Goal: Information Seeking & Learning: Learn about a topic

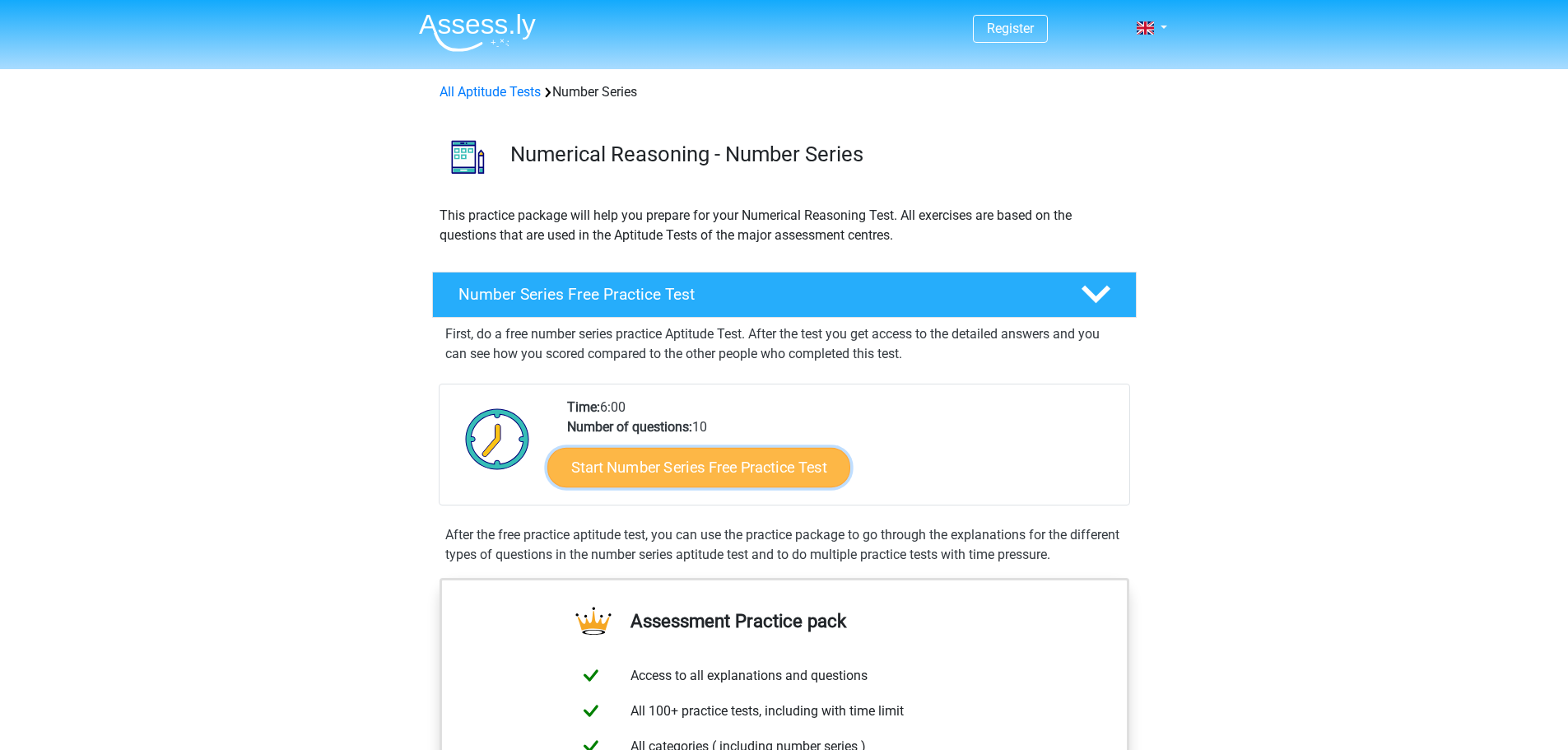
click at [689, 473] on link "Start Number Series Free Practice Test" at bounding box center [698, 467] width 303 height 40
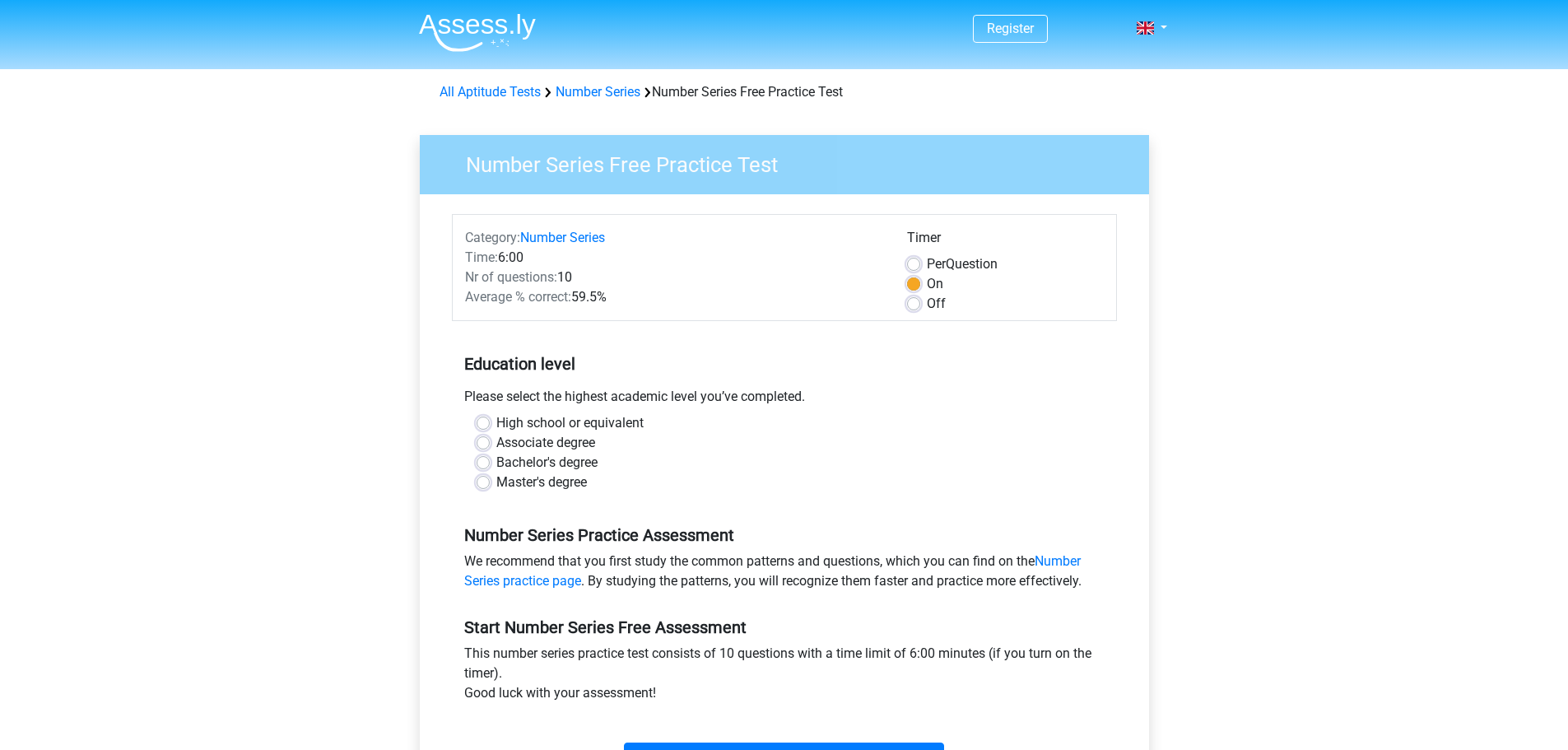
click at [496, 481] on label "Master's degree" at bounding box center [541, 482] width 90 height 19
click at [481, 481] on input "Master's degree" at bounding box center [483, 480] width 14 height 16
radio input "true"
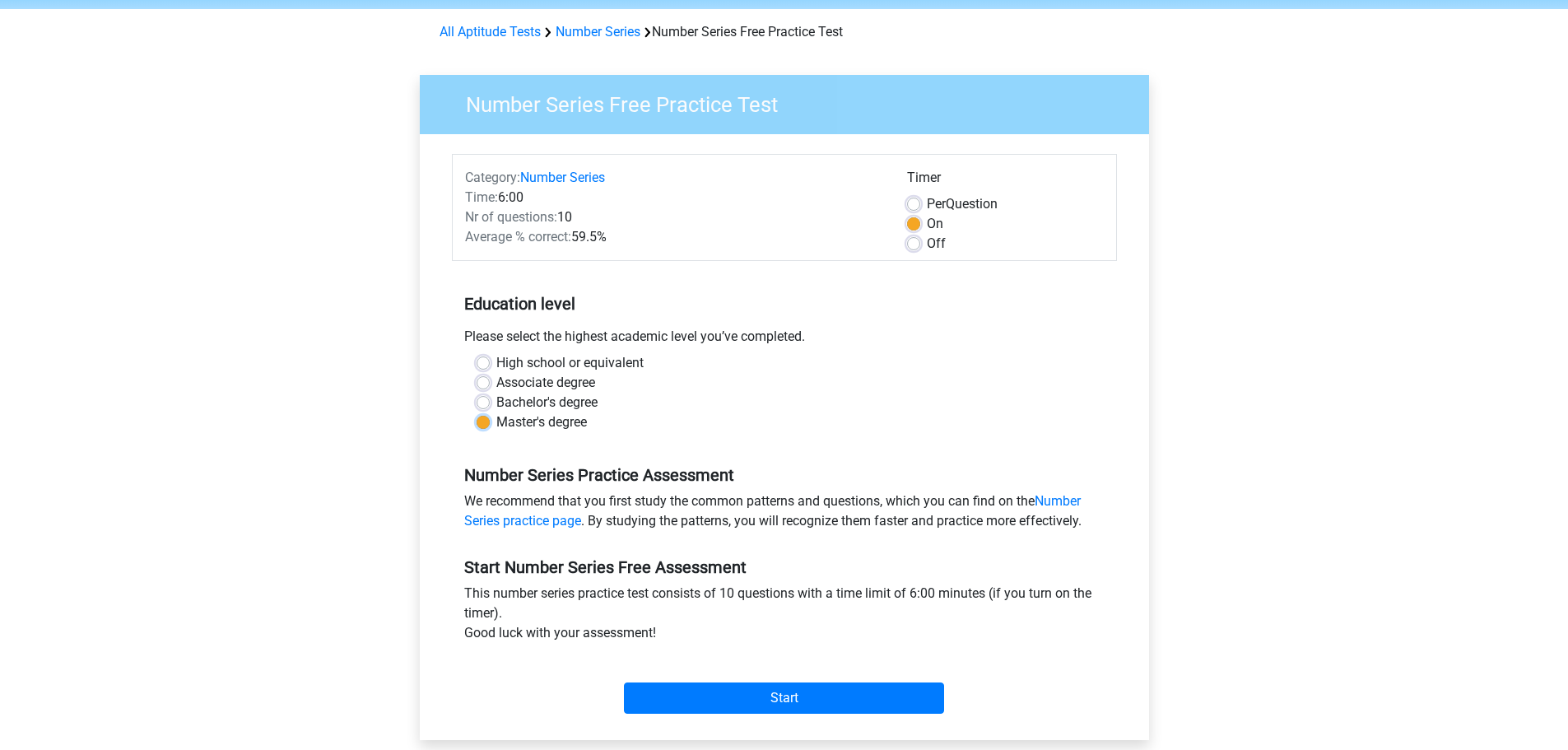
scroll to position [247, 0]
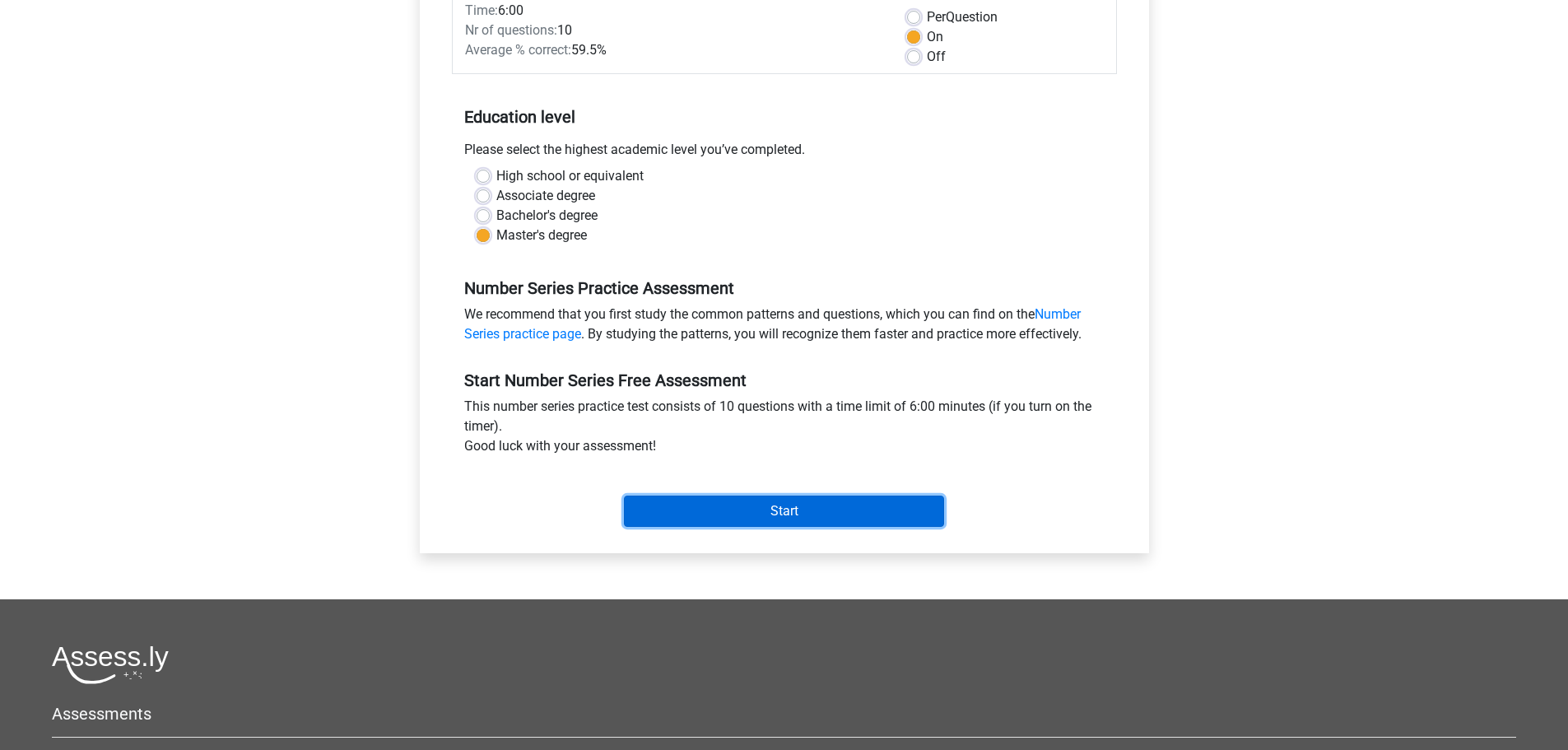
click at [748, 513] on input "Start" at bounding box center [784, 511] width 320 height 31
click at [810, 500] on input "Start" at bounding box center [784, 511] width 320 height 31
click at [547, 171] on label "High school or equivalent" at bounding box center [570, 176] width 147 height 19
click at [490, 171] on input "High school or equivalent" at bounding box center [483, 174] width 14 height 16
radio input "true"
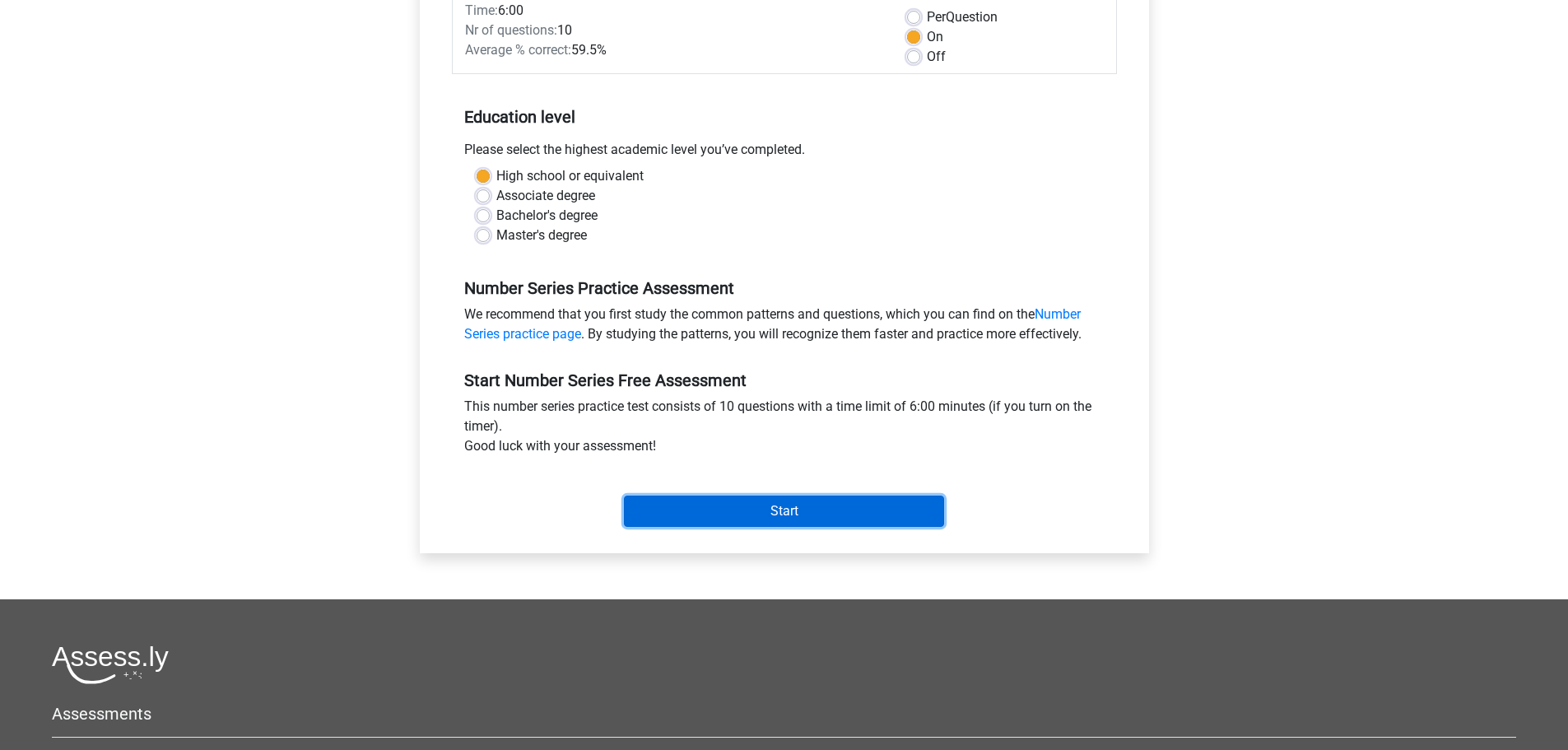
click at [759, 518] on input "Start" at bounding box center [784, 511] width 320 height 31
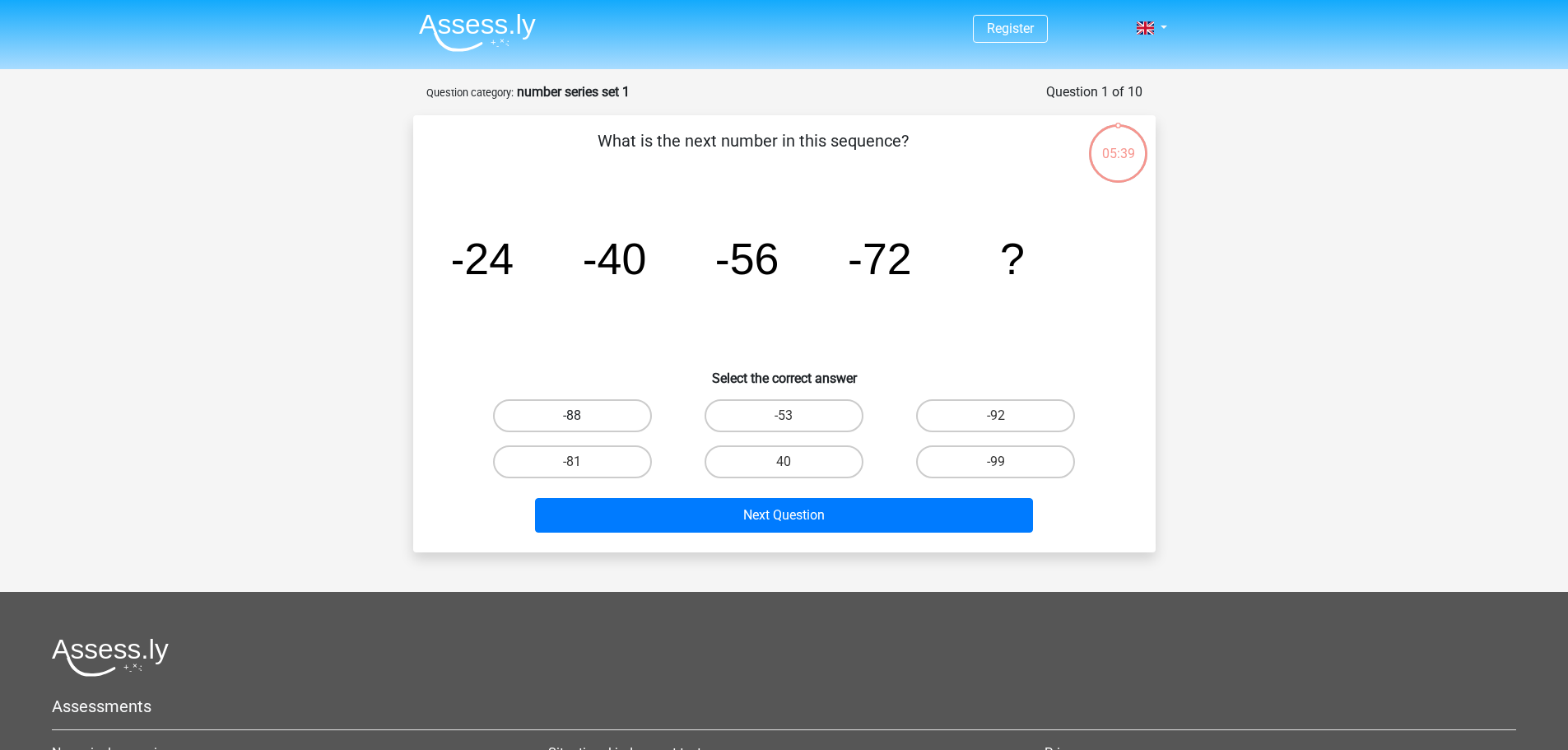
click at [582, 408] on label "-88" at bounding box center [572, 416] width 159 height 33
click at [582, 416] on input "-88" at bounding box center [577, 421] width 11 height 11
radio input "true"
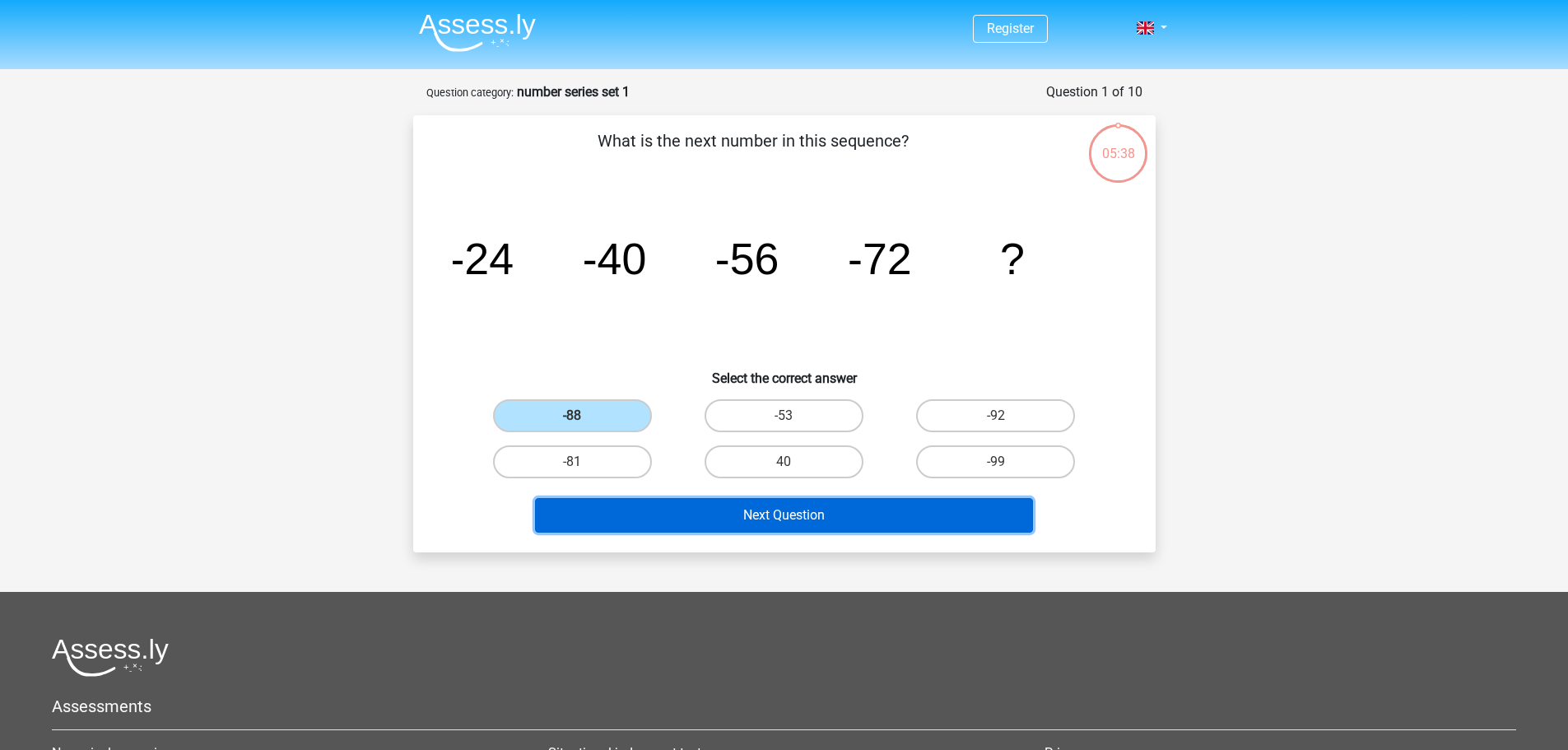
click at [864, 529] on button "Next Question" at bounding box center [784, 515] width 497 height 35
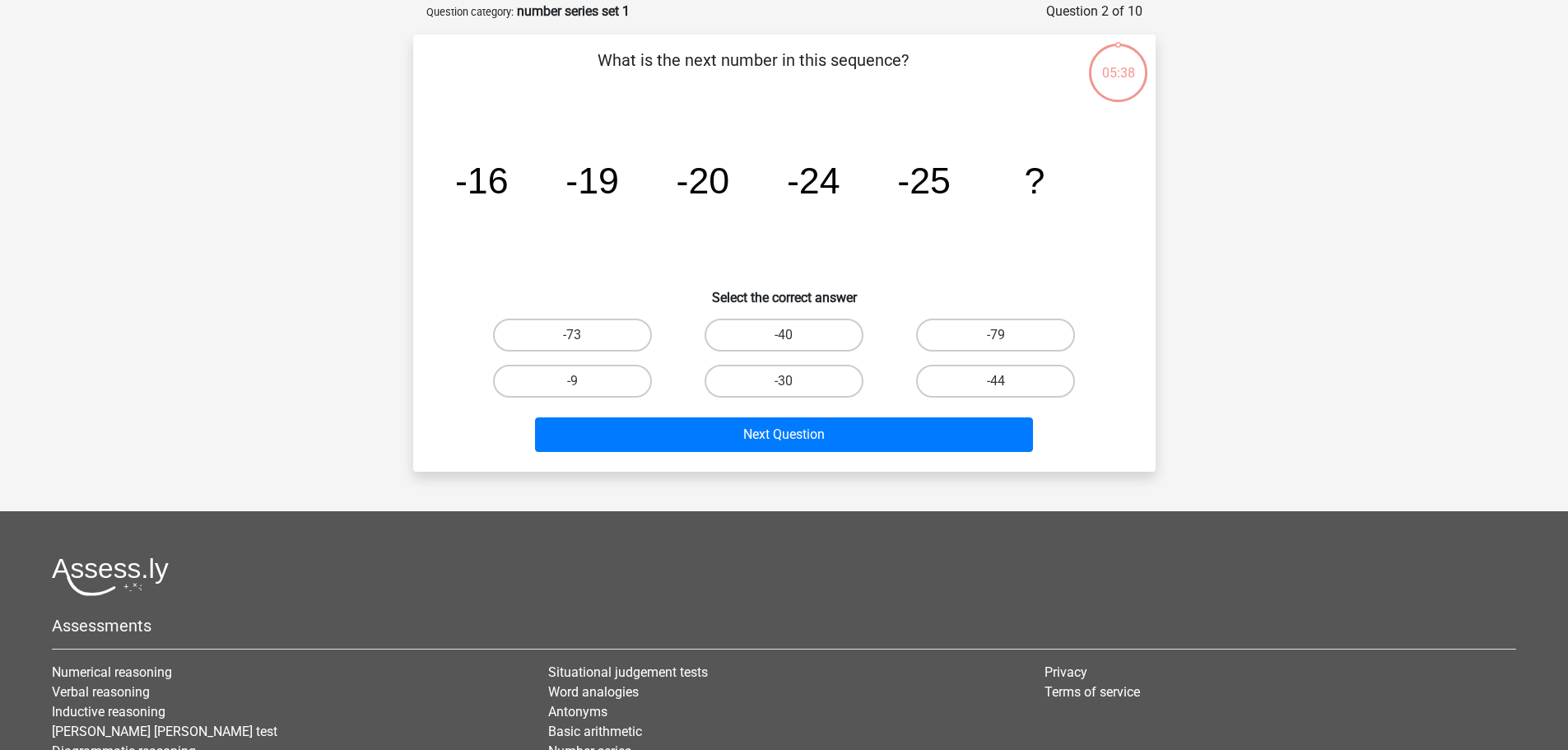
scroll to position [82, 0]
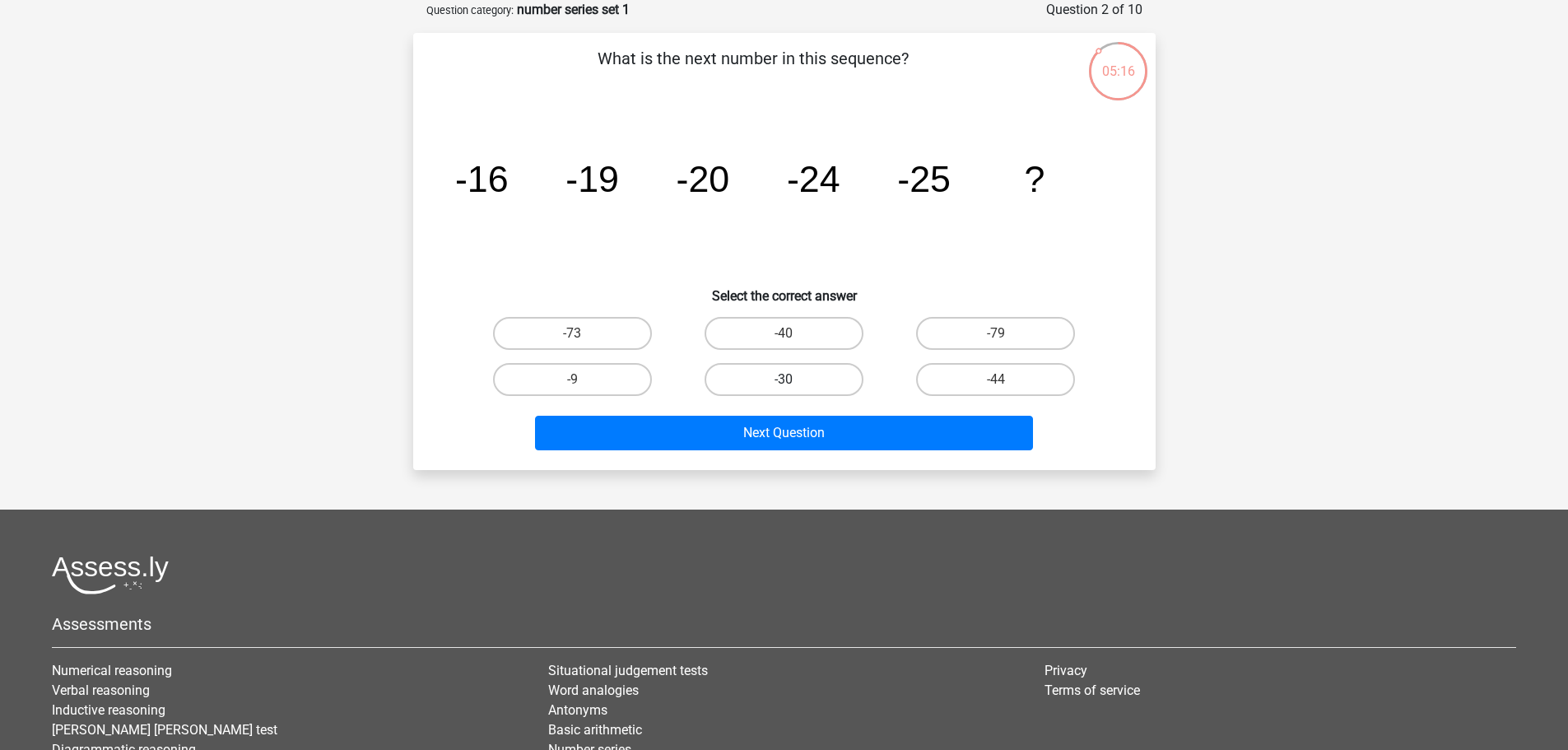
click at [796, 372] on label "-30" at bounding box center [784, 379] width 159 height 33
click at [794, 379] on input "-30" at bounding box center [788, 384] width 11 height 11
radio input "true"
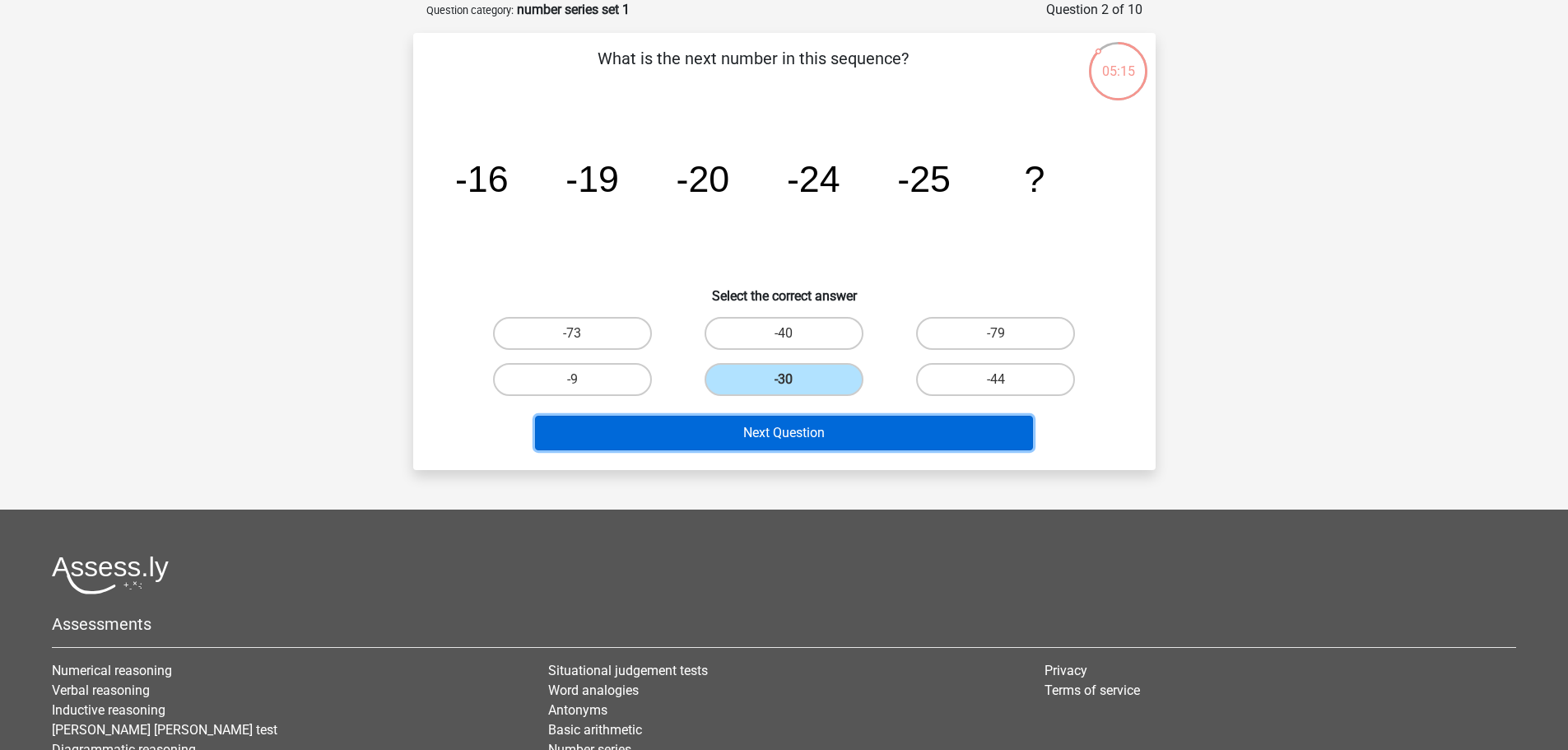
click at [796, 422] on button "Next Question" at bounding box center [784, 434] width 497 height 35
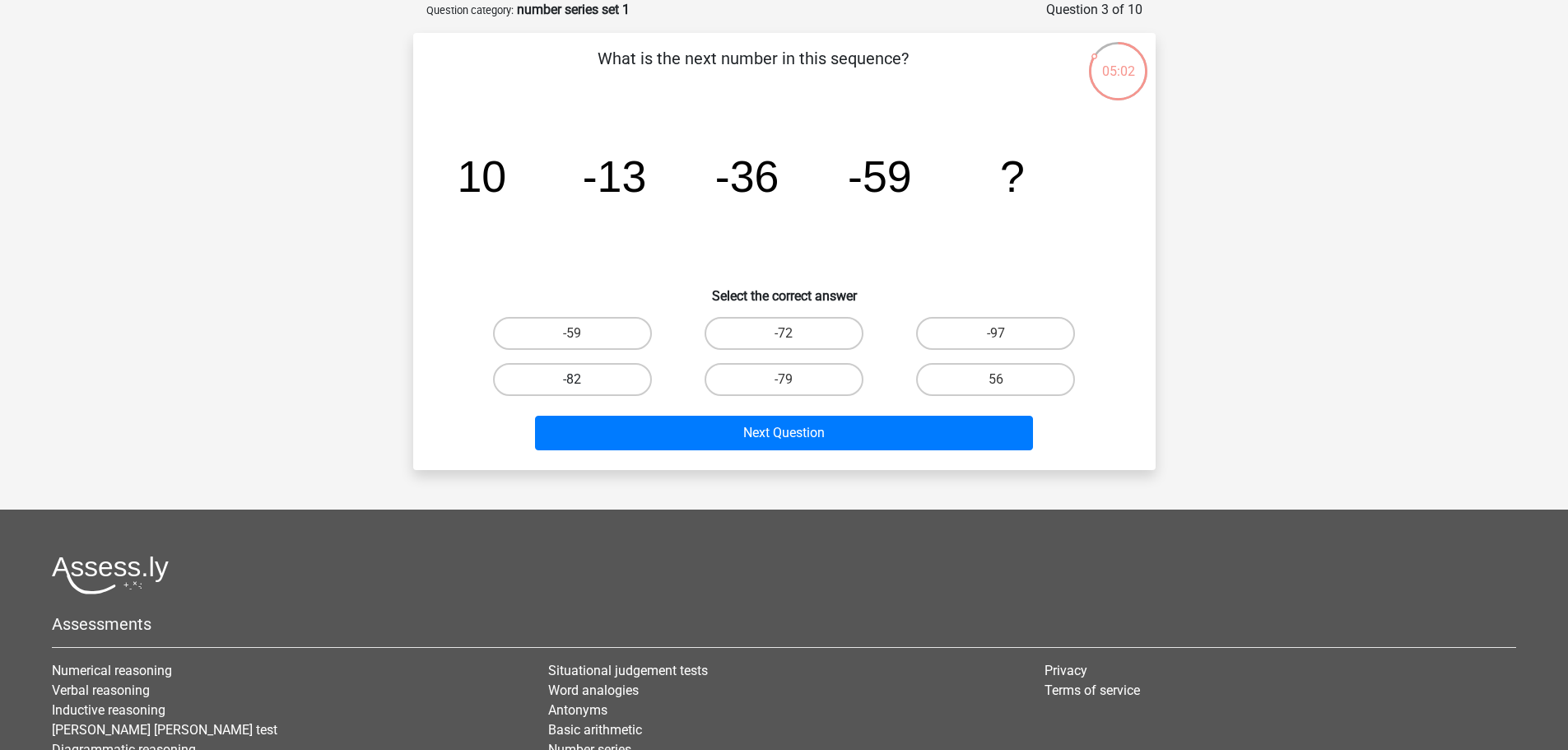
click at [628, 383] on label "-82" at bounding box center [572, 379] width 159 height 33
click at [583, 383] on input "-82" at bounding box center [577, 384] width 11 height 11
radio input "true"
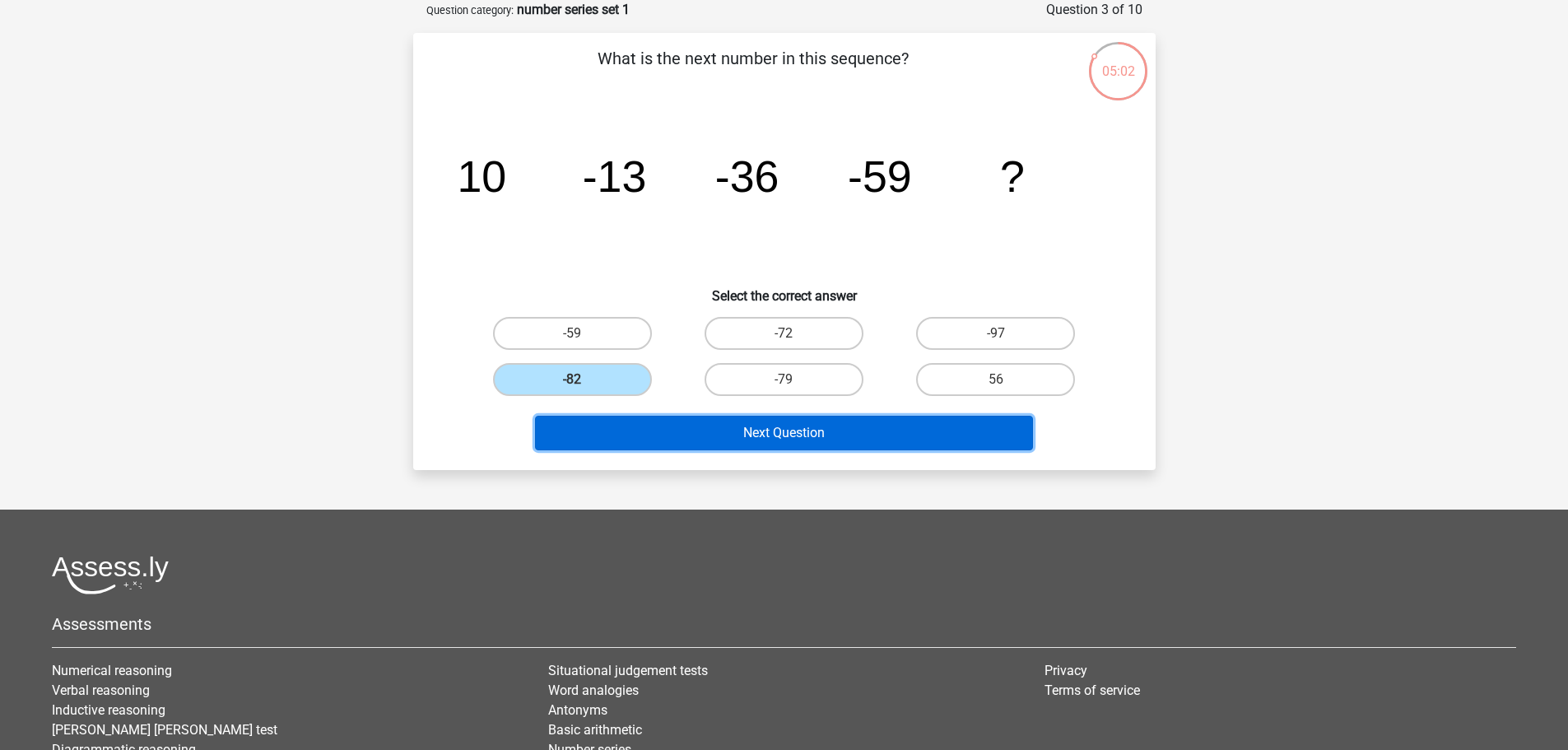
click at [728, 433] on button "Next Question" at bounding box center [784, 434] width 497 height 35
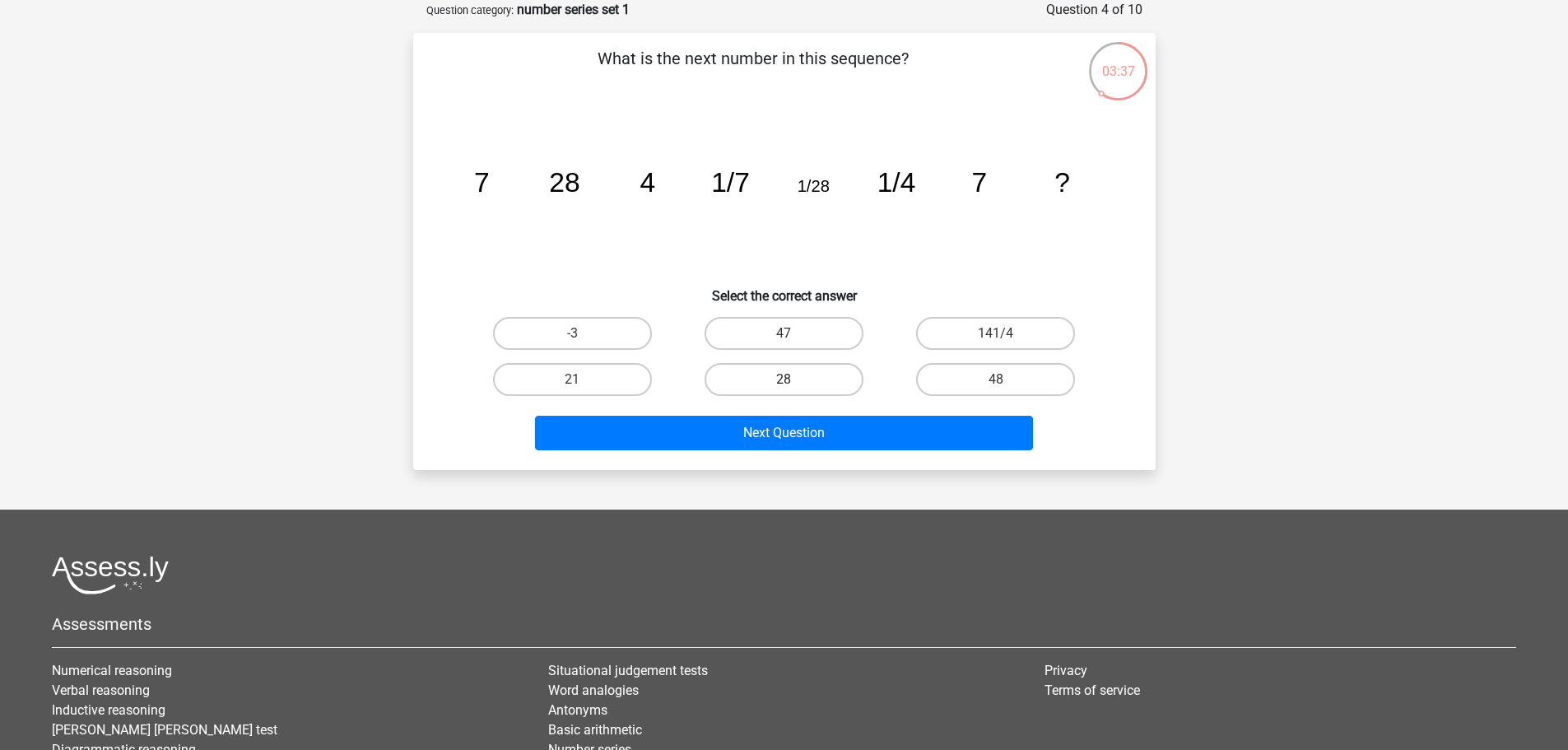
click at [757, 388] on label "28" at bounding box center [784, 379] width 159 height 33
click at [784, 388] on input "28" at bounding box center [788, 384] width 11 height 11
radio input "true"
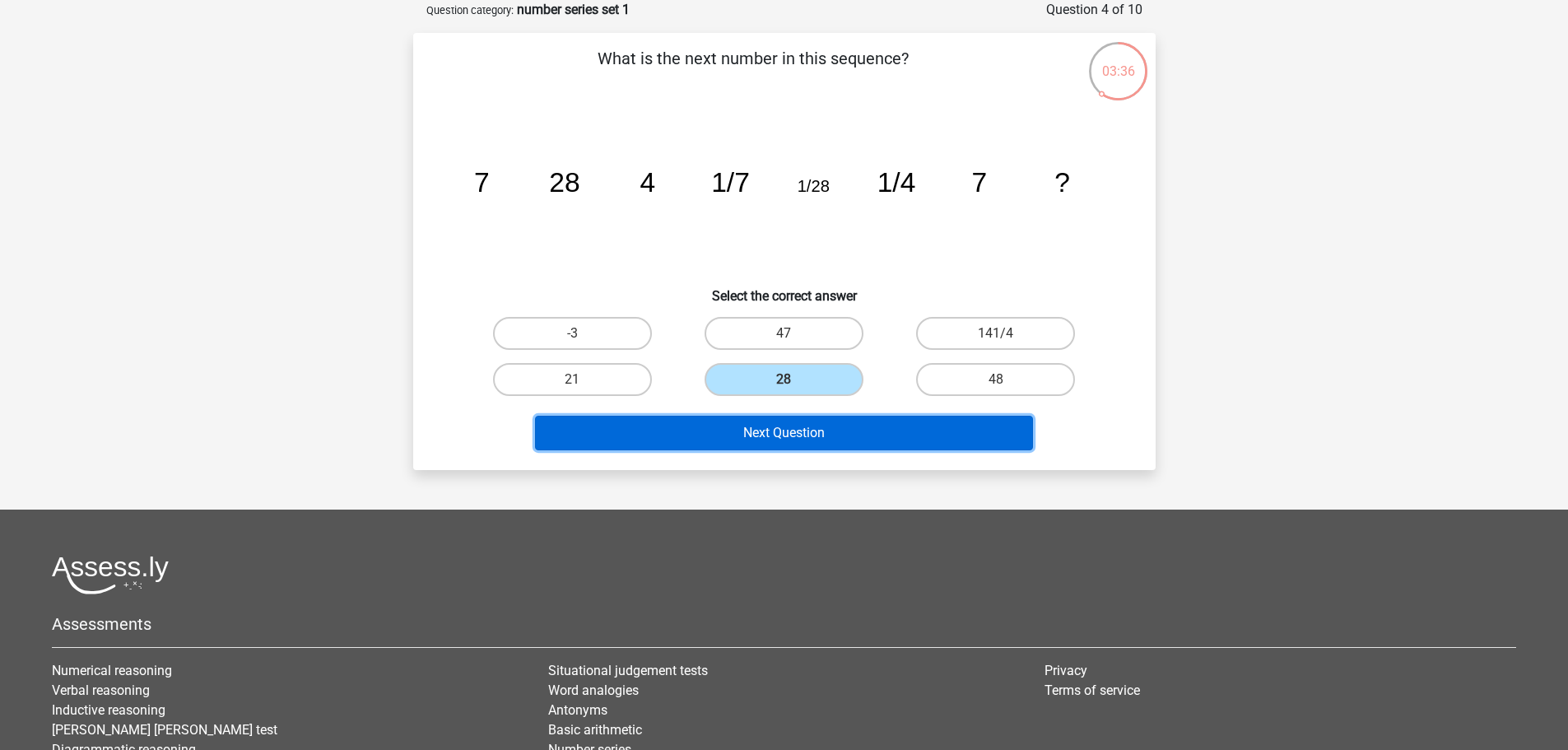
click at [781, 429] on button "Next Question" at bounding box center [784, 434] width 497 height 35
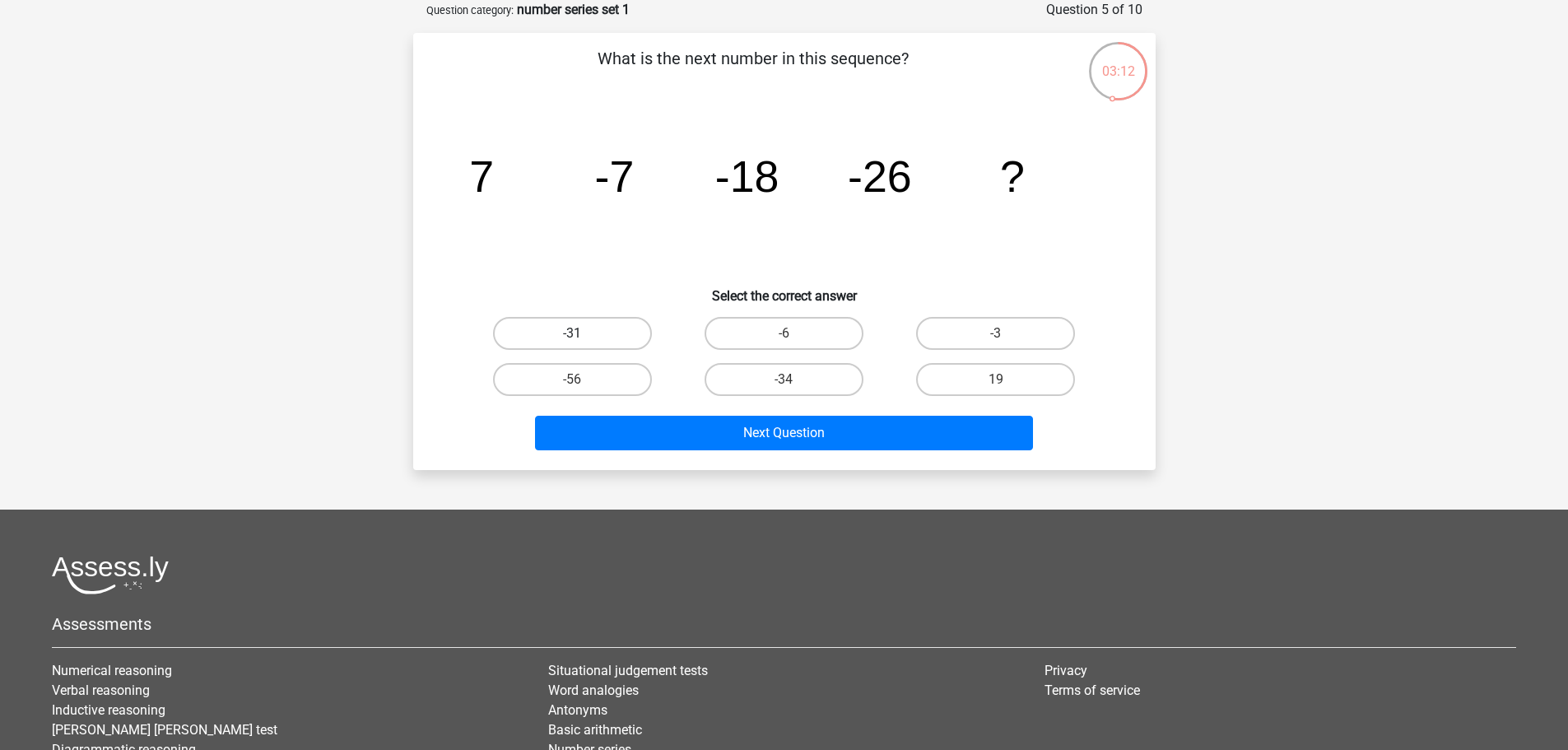
click at [605, 343] on label "-31" at bounding box center [572, 334] width 159 height 33
click at [583, 343] on input "-31" at bounding box center [577, 339] width 11 height 11
radio input "true"
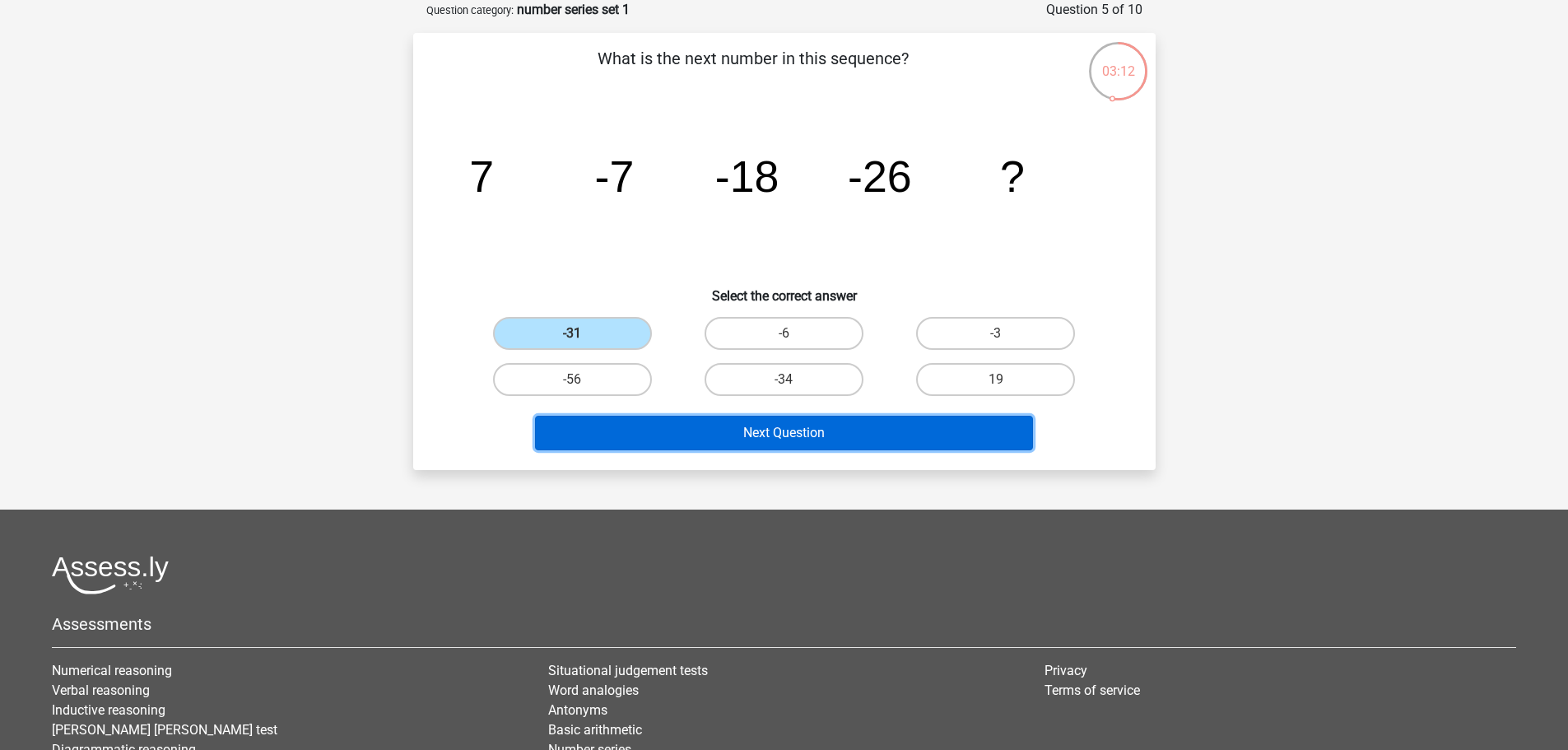
click at [758, 416] on button "Next Question" at bounding box center [784, 434] width 497 height 35
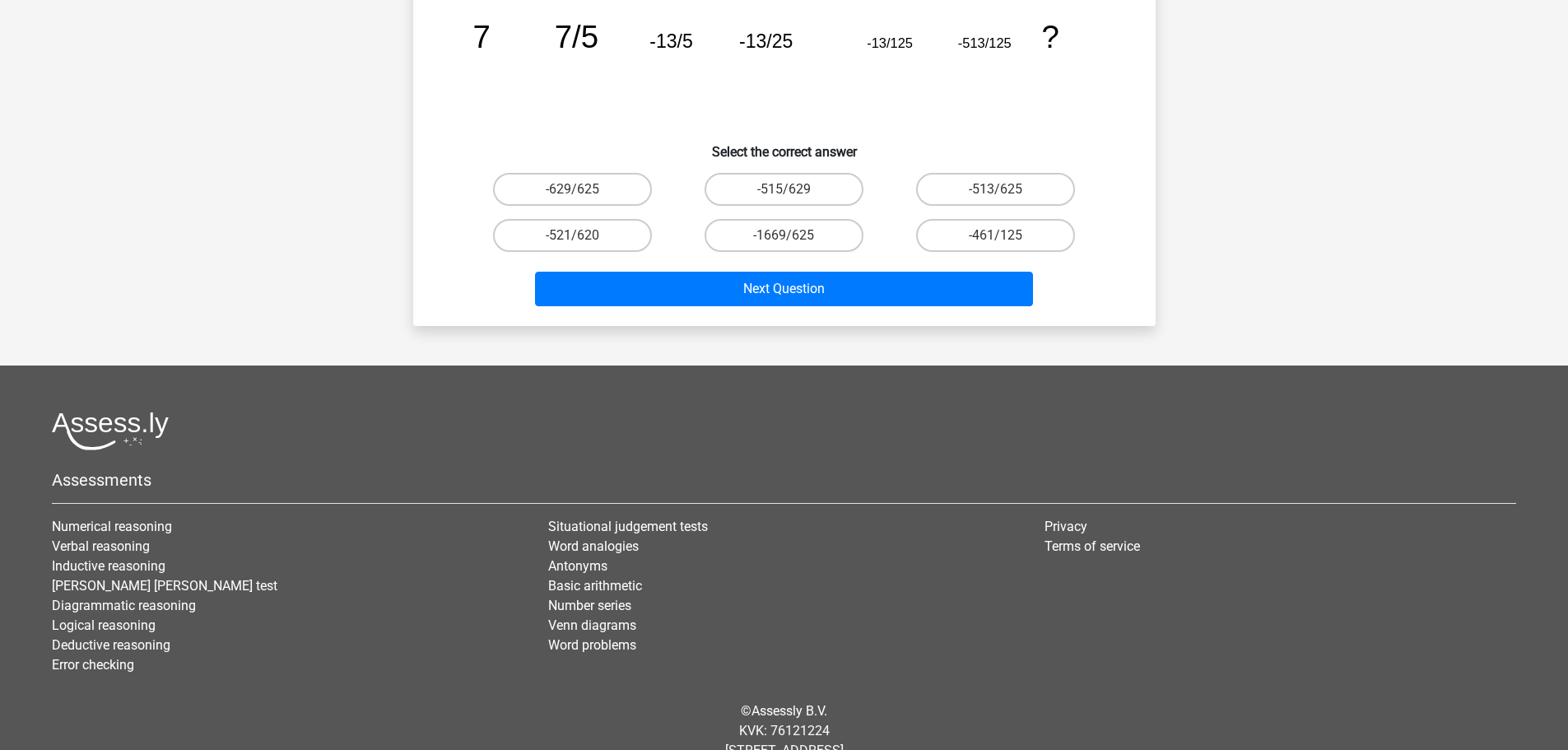
scroll to position [30, 0]
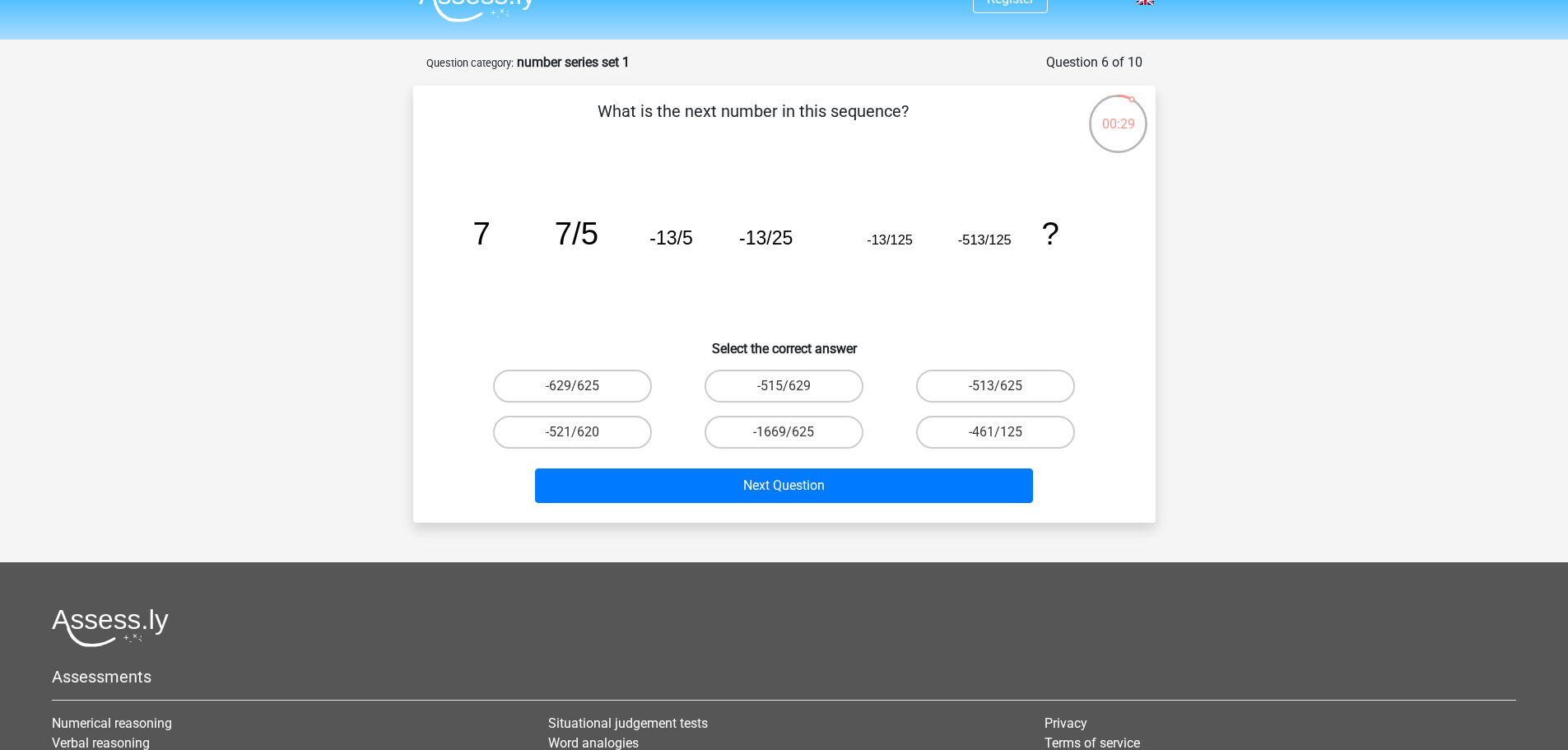
click at [490, 245] on tspan "-513/125" at bounding box center [481, 233] width 17 height 35
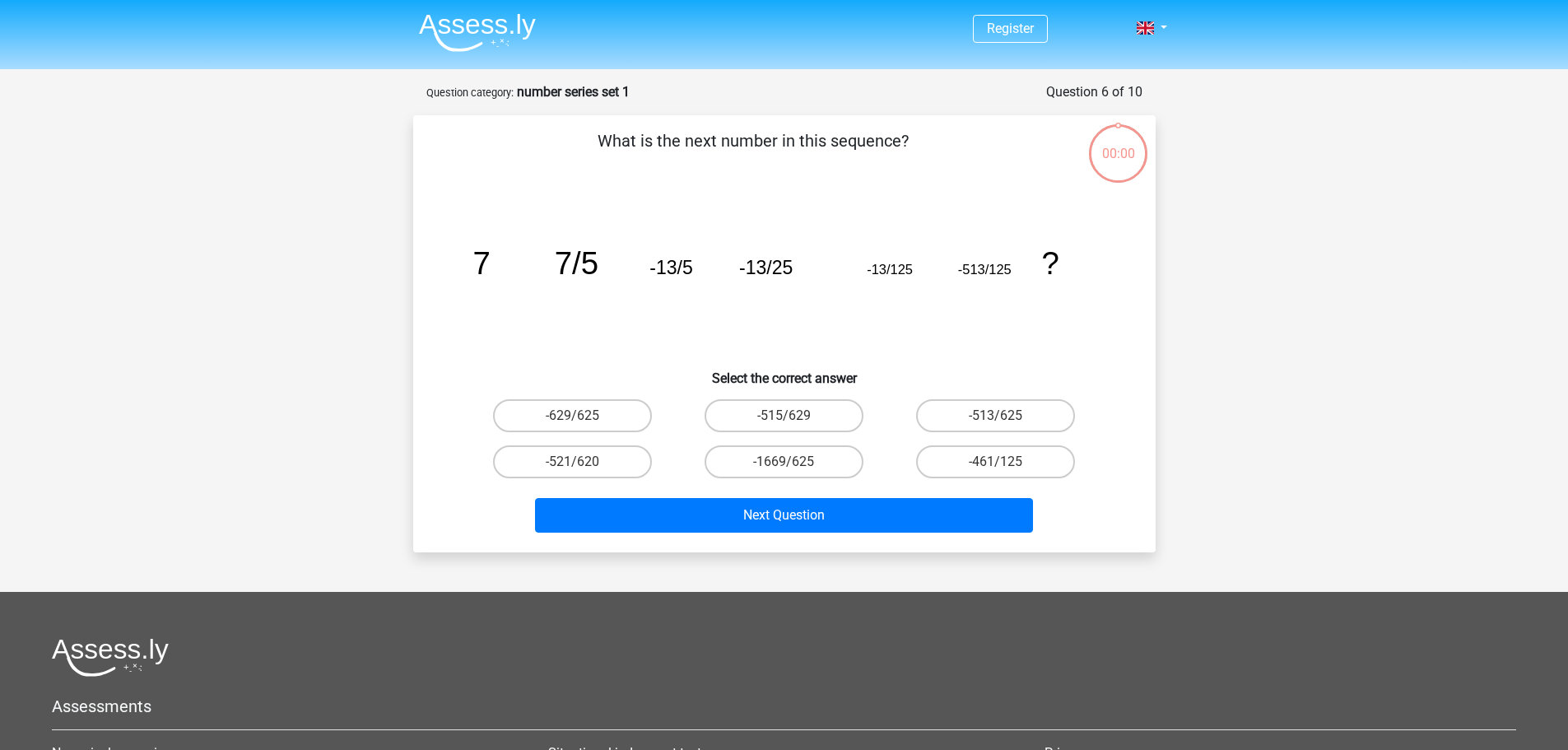
scroll to position [30, 0]
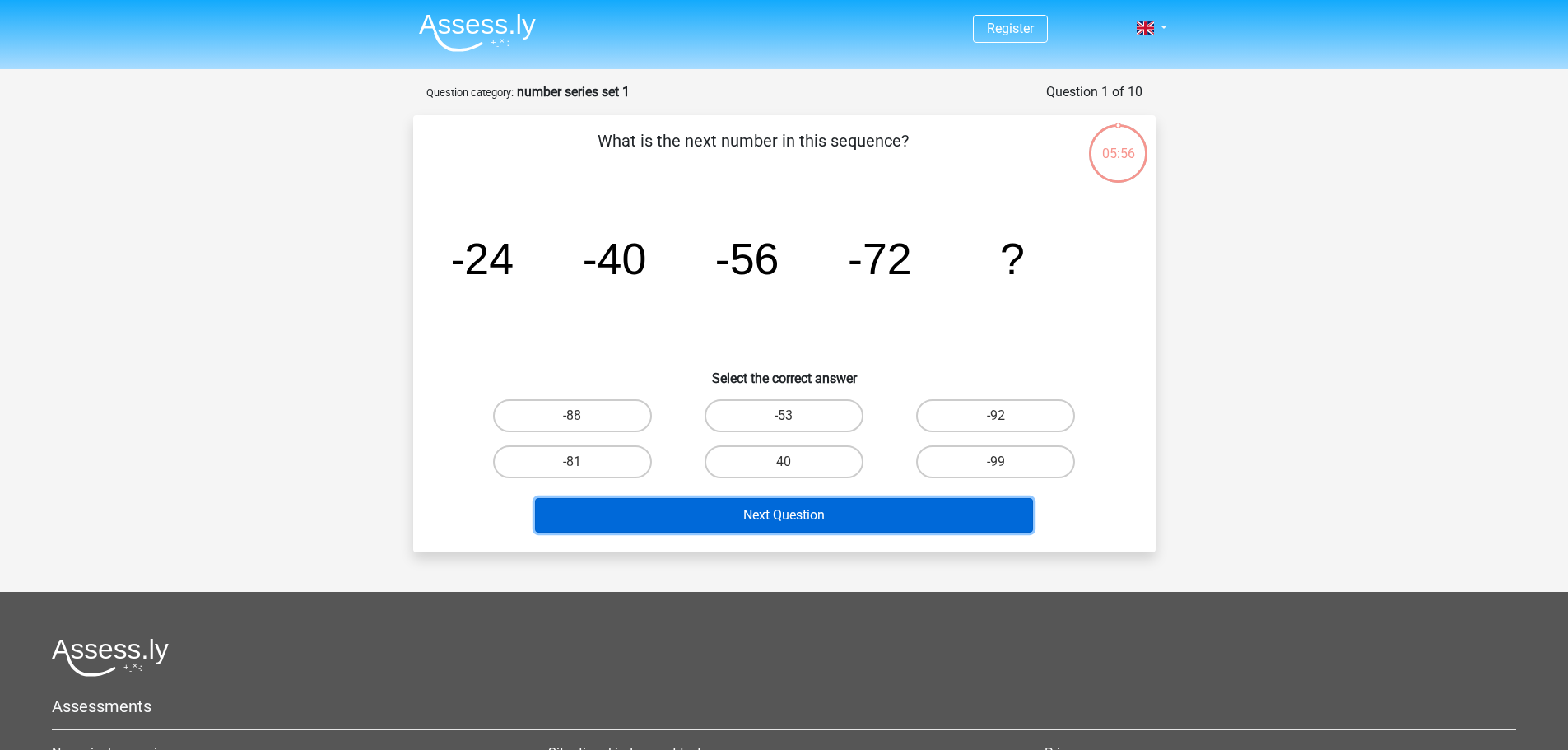
click at [810, 506] on button "Next Question" at bounding box center [784, 515] width 497 height 35
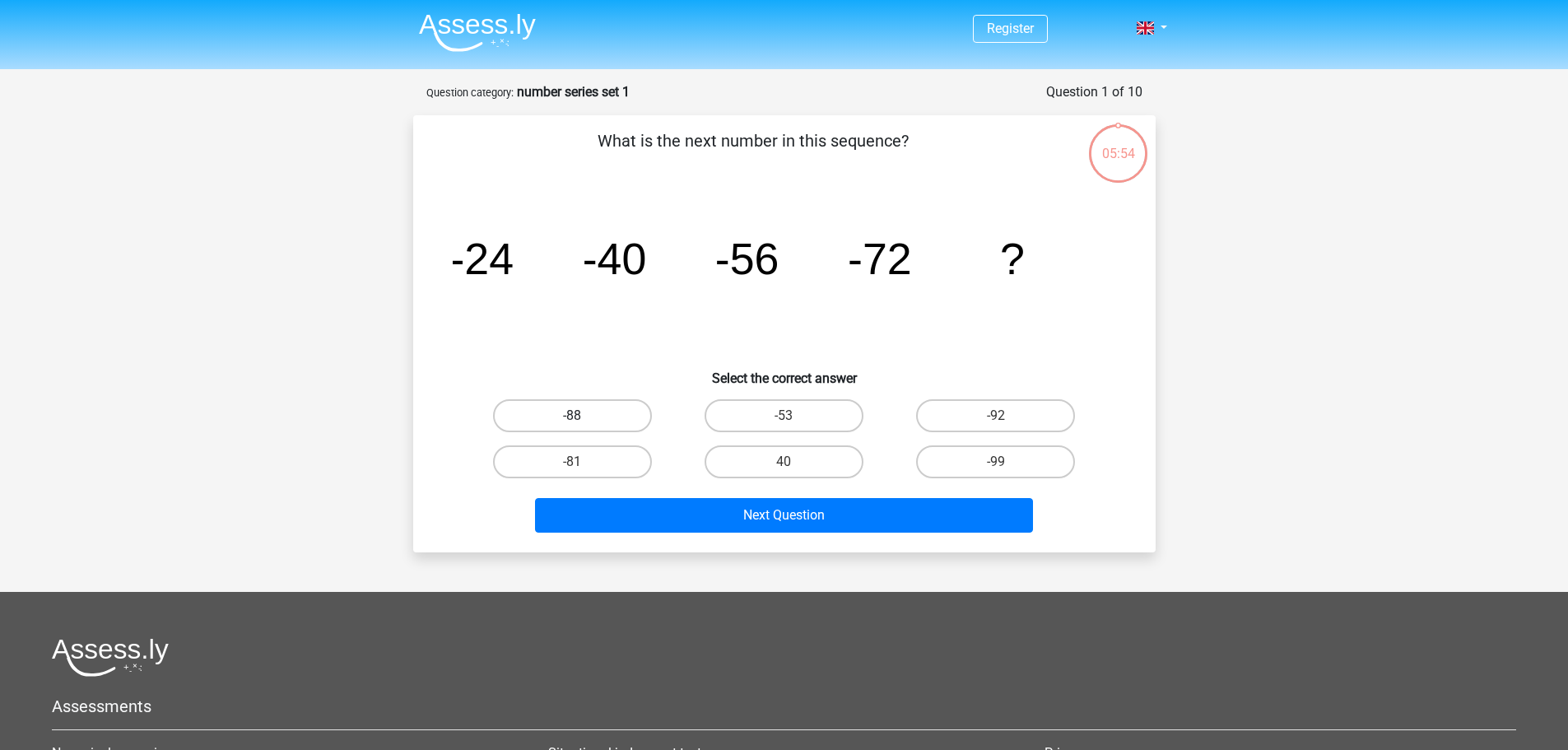
click at [605, 420] on label "-88" at bounding box center [572, 416] width 159 height 33
click at [583, 420] on input "-88" at bounding box center [577, 421] width 11 height 11
radio input "true"
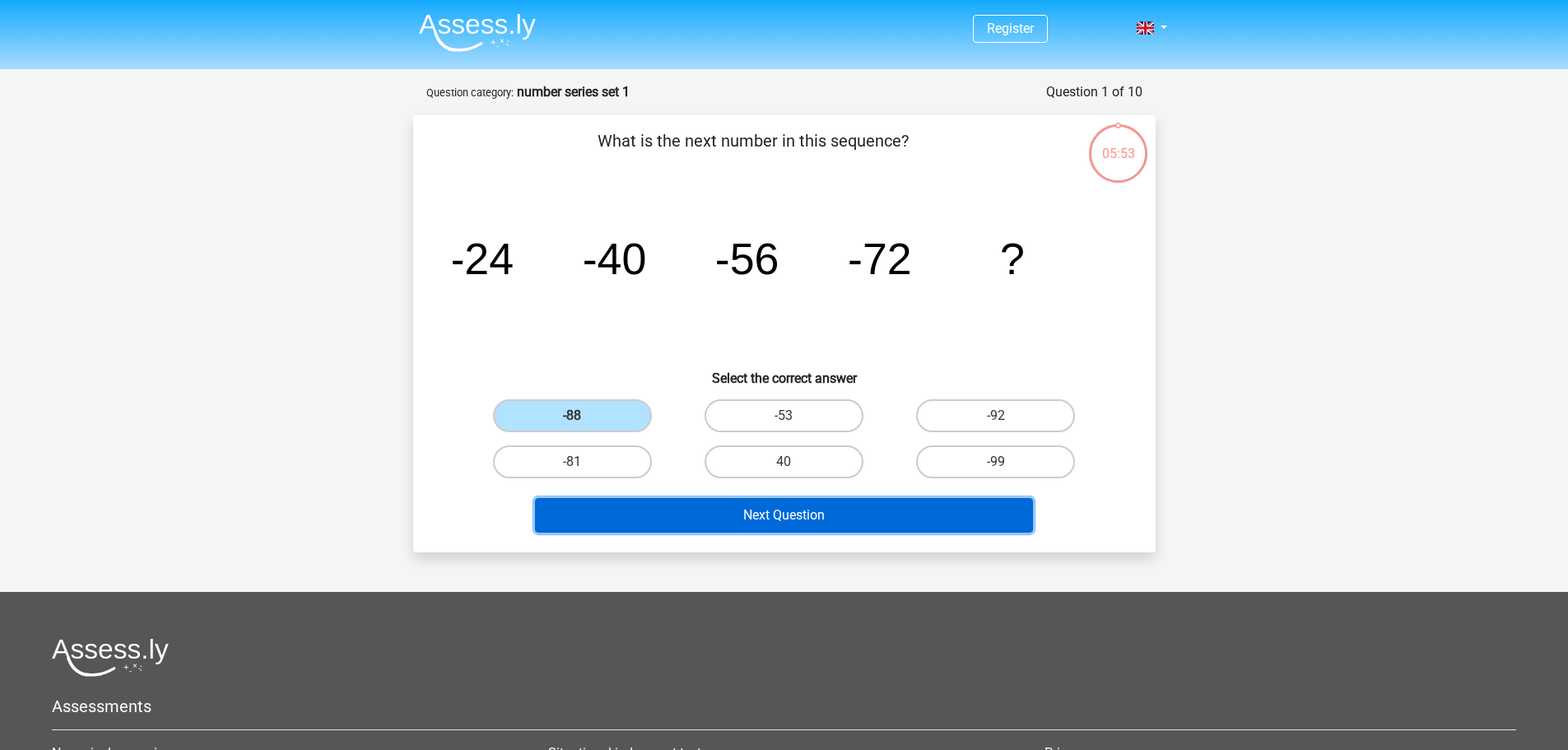
click at [737, 529] on button "Next Question" at bounding box center [784, 515] width 497 height 35
click at [737, 527] on button "Next Question" at bounding box center [784, 515] width 497 height 35
click at [747, 517] on button "Next Question" at bounding box center [784, 515] width 497 height 35
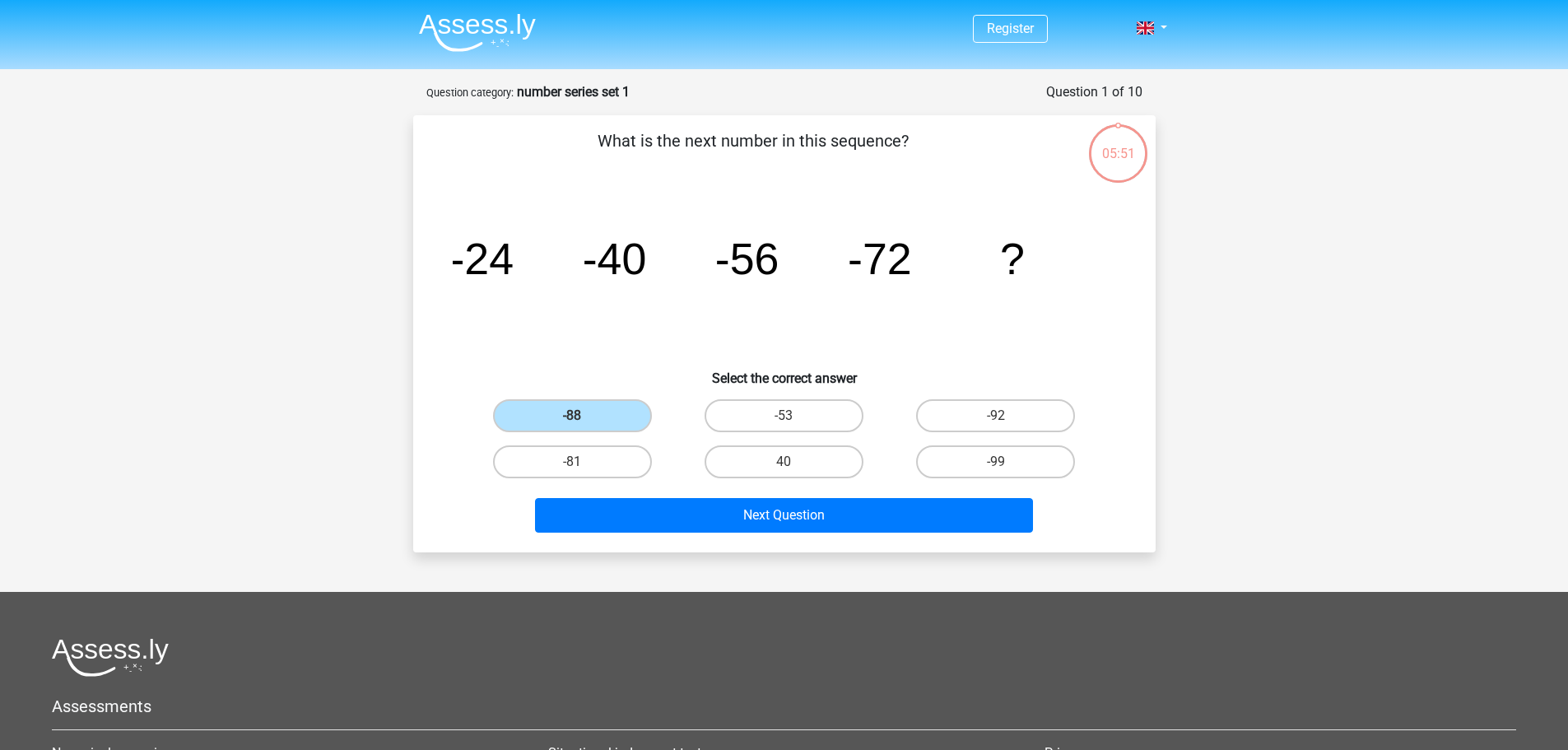
click at [615, 433] on div "-88" at bounding box center [572, 416] width 211 height 47
click at [611, 422] on label "-88" at bounding box center [572, 416] width 159 height 33
click at [583, 422] on input "-88" at bounding box center [577, 421] width 11 height 11
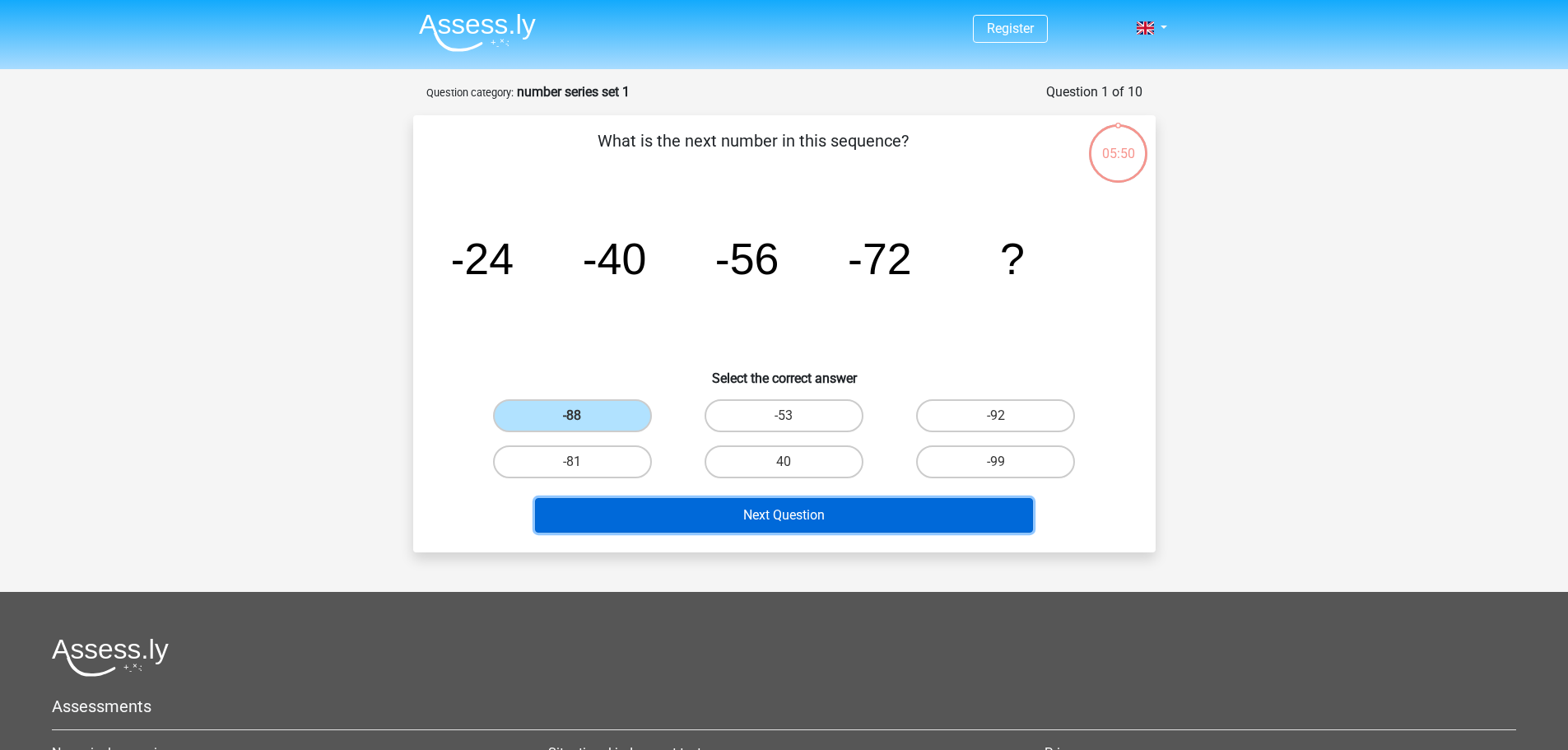
click at [715, 500] on button "Next Question" at bounding box center [784, 515] width 497 height 35
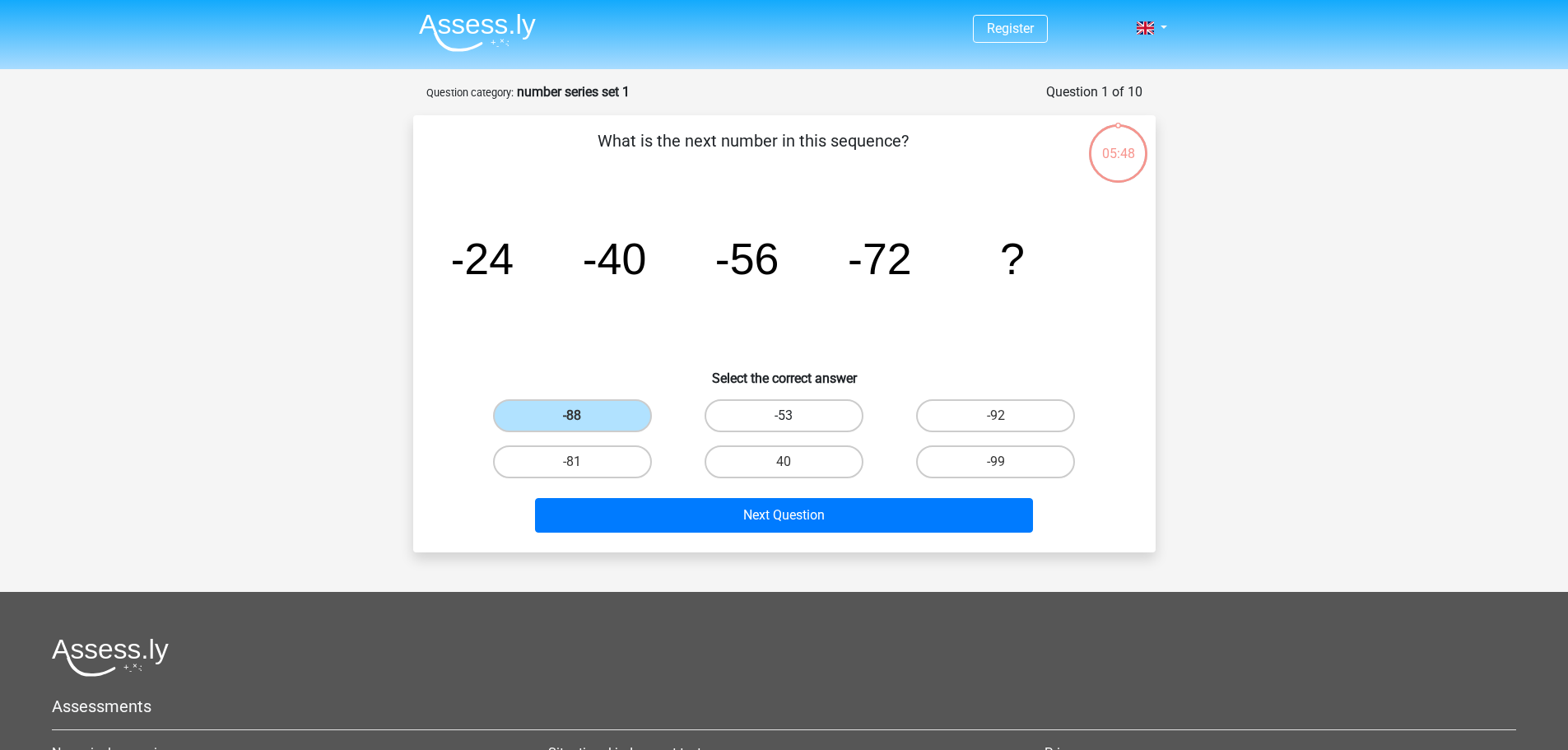
click at [796, 425] on label "-53" at bounding box center [784, 416] width 159 height 33
click at [794, 425] on input "-53" at bounding box center [788, 421] width 11 height 11
radio input "true"
click at [577, 417] on input "-88" at bounding box center [577, 421] width 11 height 11
radio input "true"
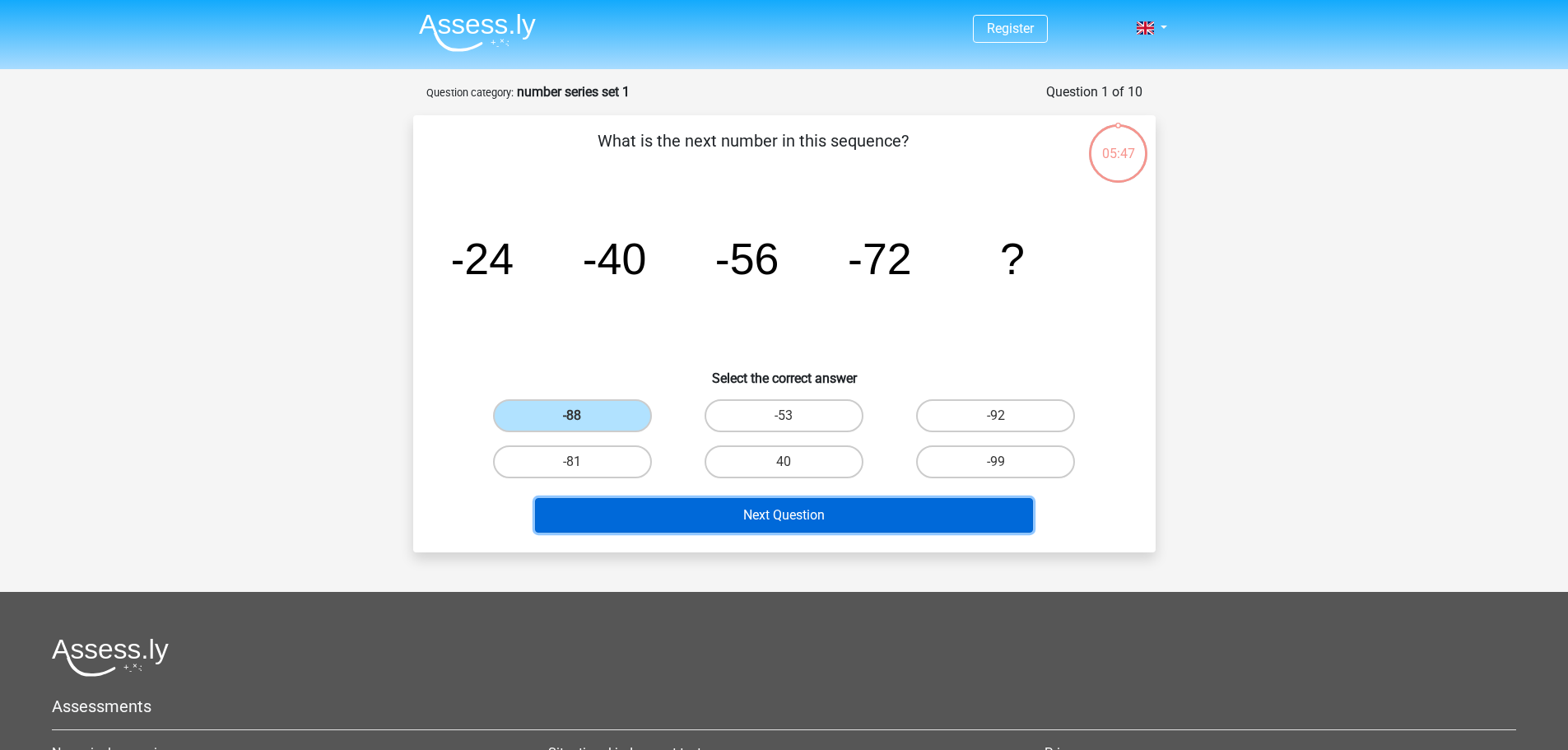
click at [763, 511] on button "Next Question" at bounding box center [784, 515] width 497 height 35
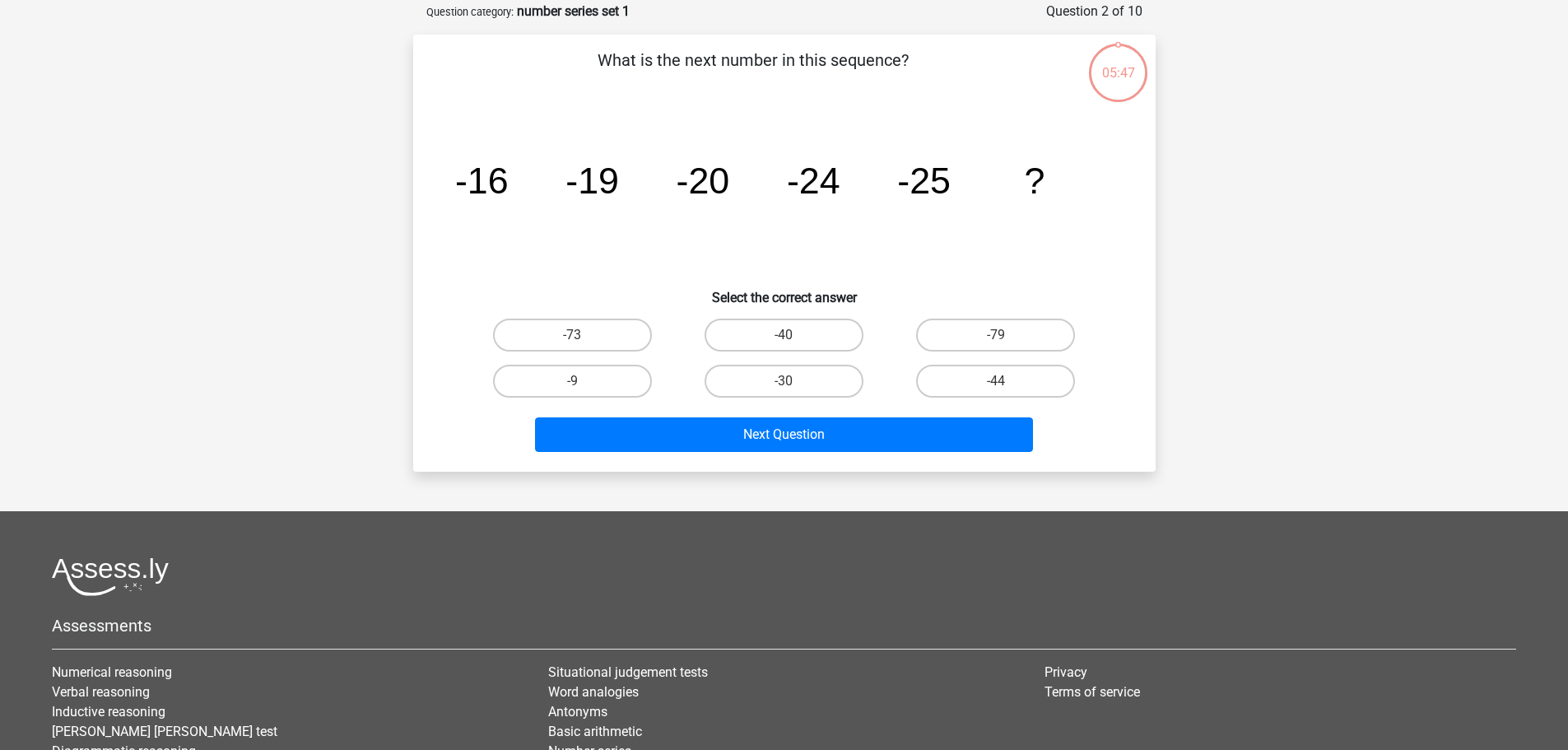
scroll to position [82, 0]
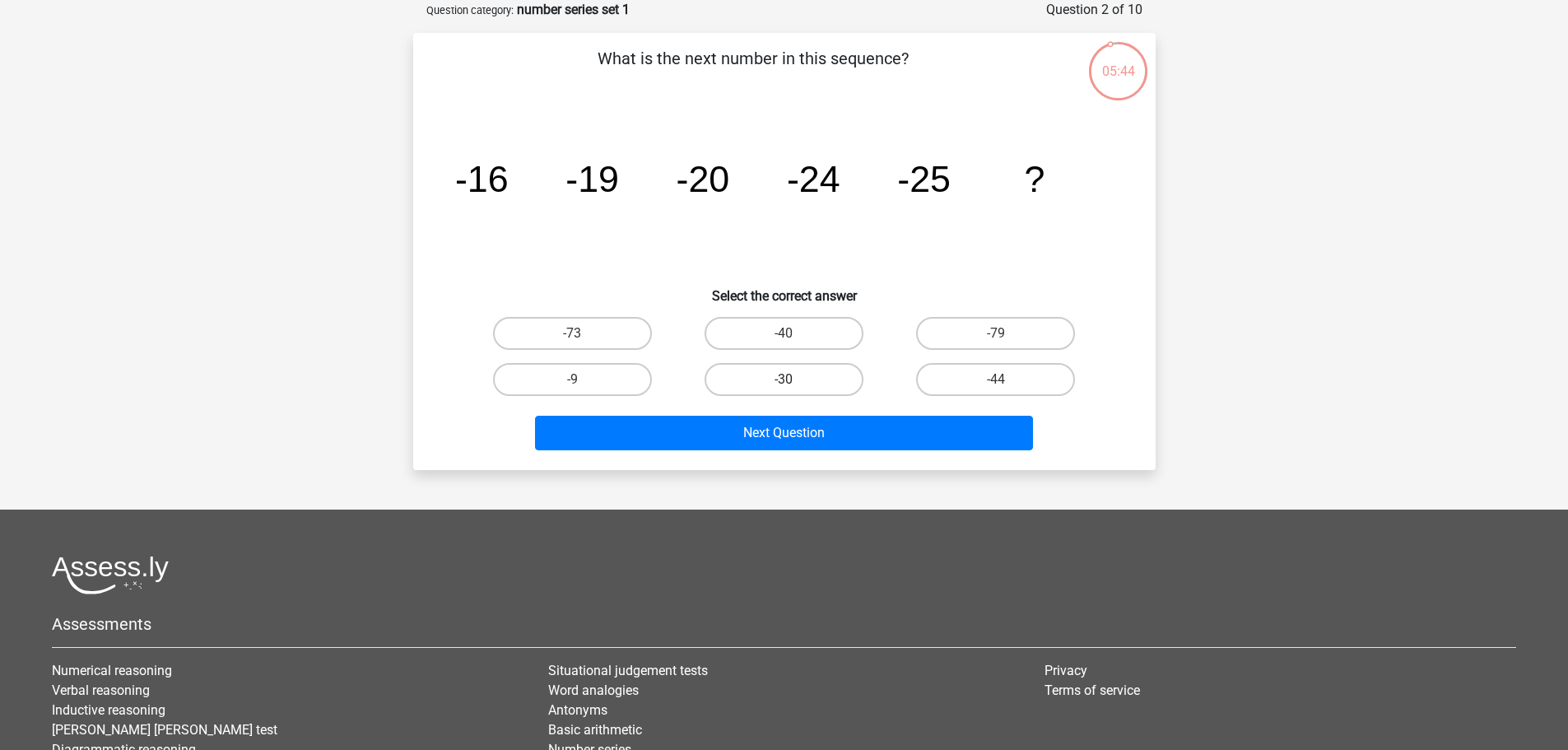
click at [789, 391] on label "-30" at bounding box center [784, 379] width 159 height 33
click at [789, 390] on input "-30" at bounding box center [788, 384] width 11 height 11
radio input "true"
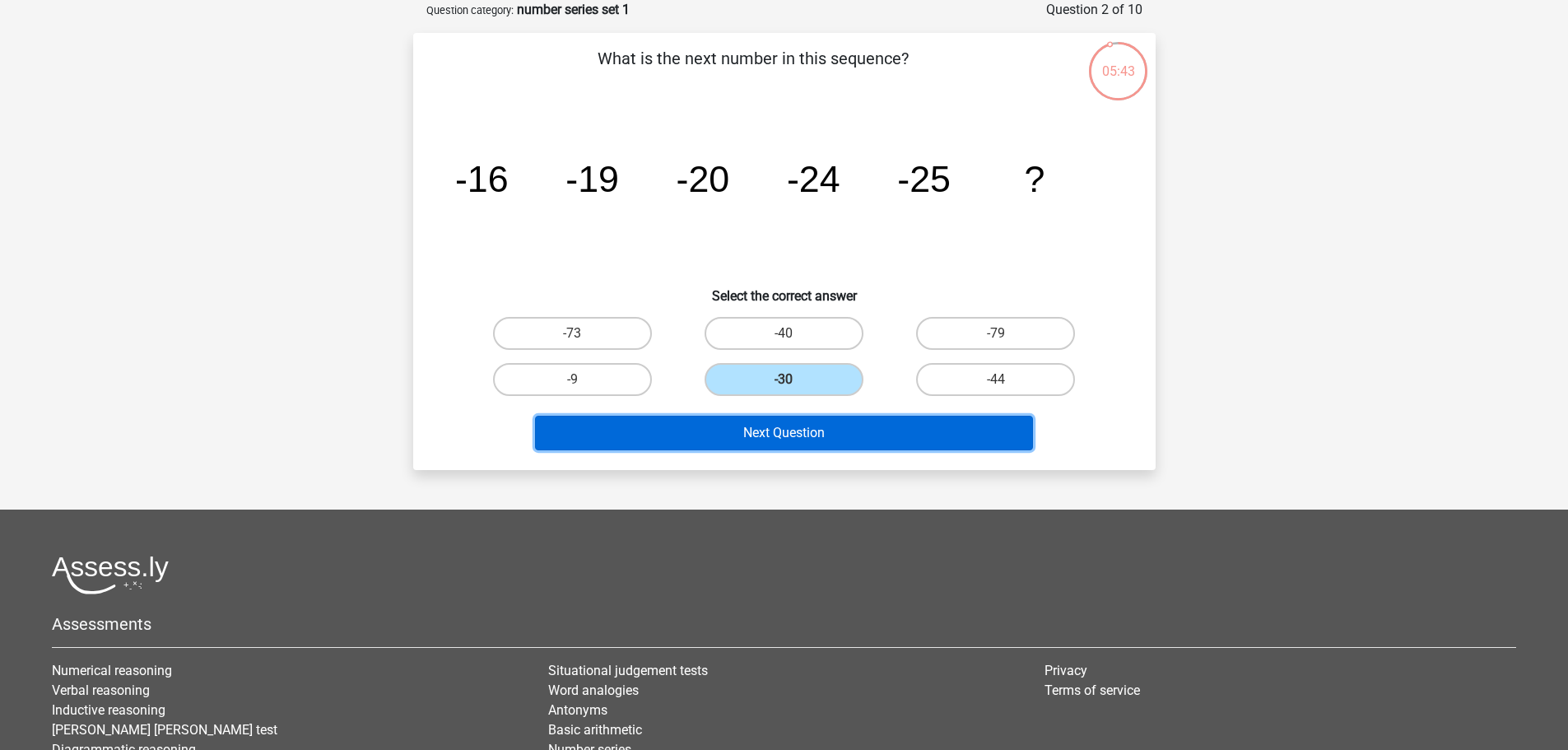
click at [803, 437] on button "Next Question" at bounding box center [784, 434] width 497 height 35
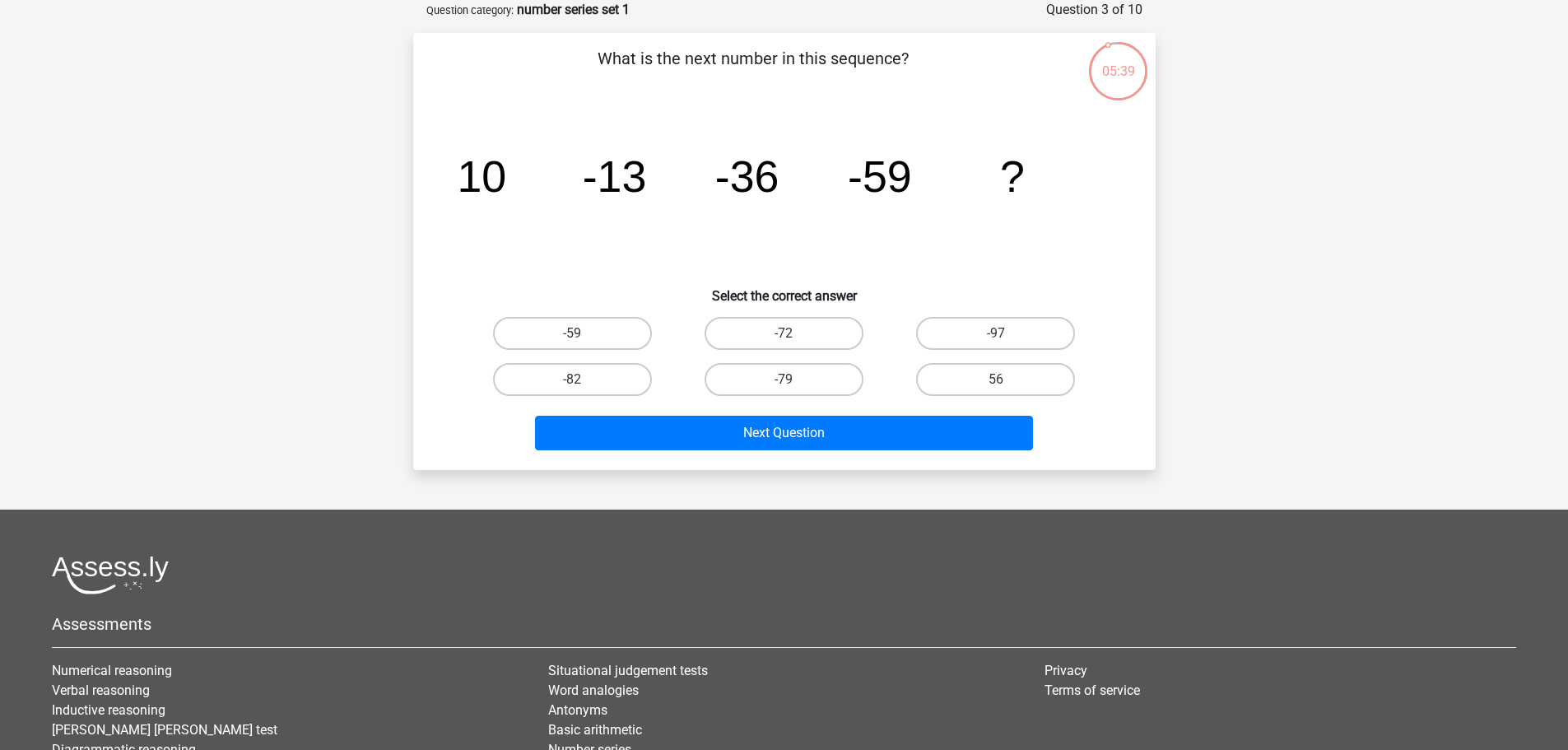
click at [630, 402] on div "-82" at bounding box center [572, 379] width 211 height 47
click at [633, 388] on label "-82" at bounding box center [572, 379] width 159 height 33
click at [583, 388] on input "-82" at bounding box center [577, 384] width 11 height 11
radio input "true"
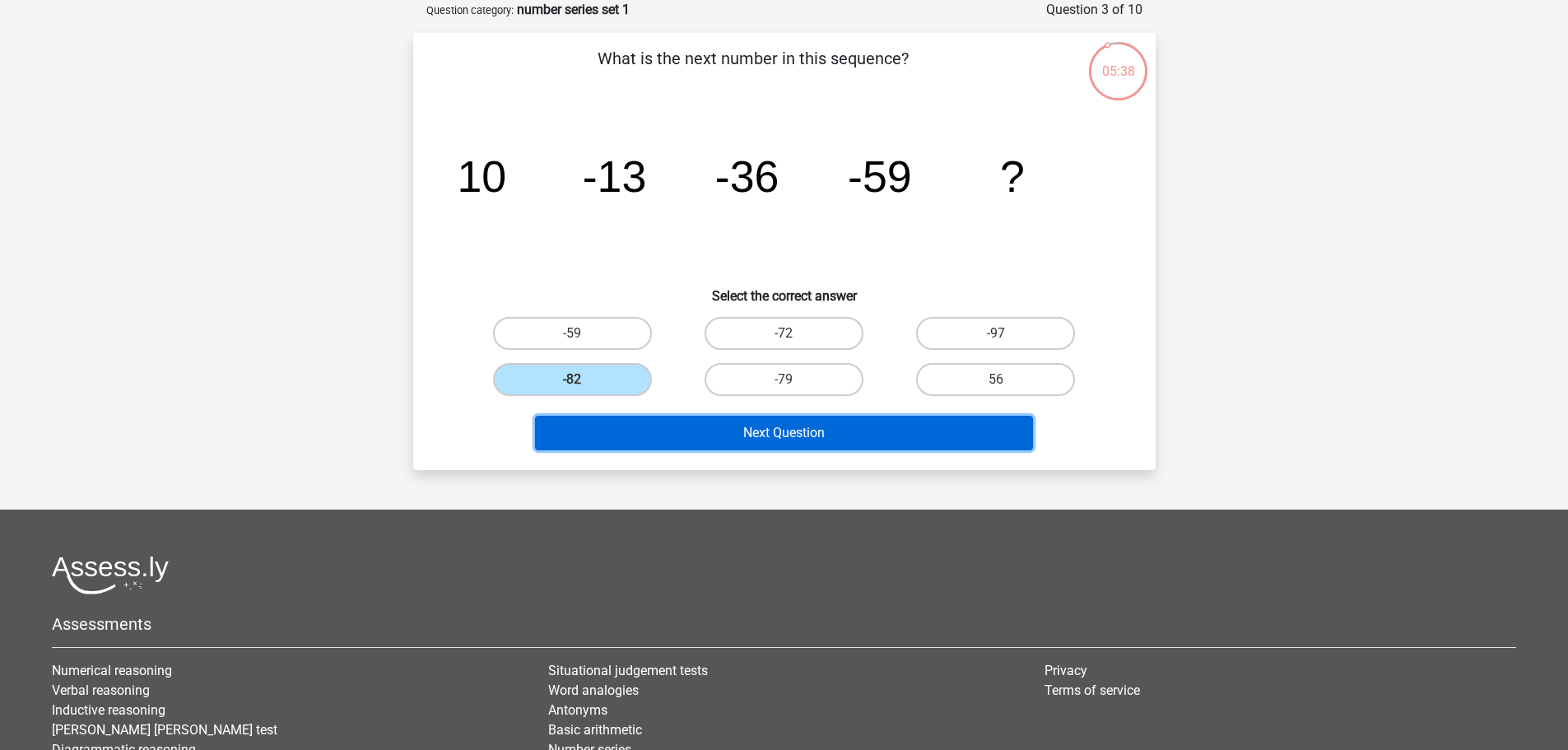
drag, startPoint x: 735, startPoint y: 428, endPoint x: 744, endPoint y: 432, distance: 9.8
click at [736, 429] on button "Next Question" at bounding box center [784, 434] width 497 height 35
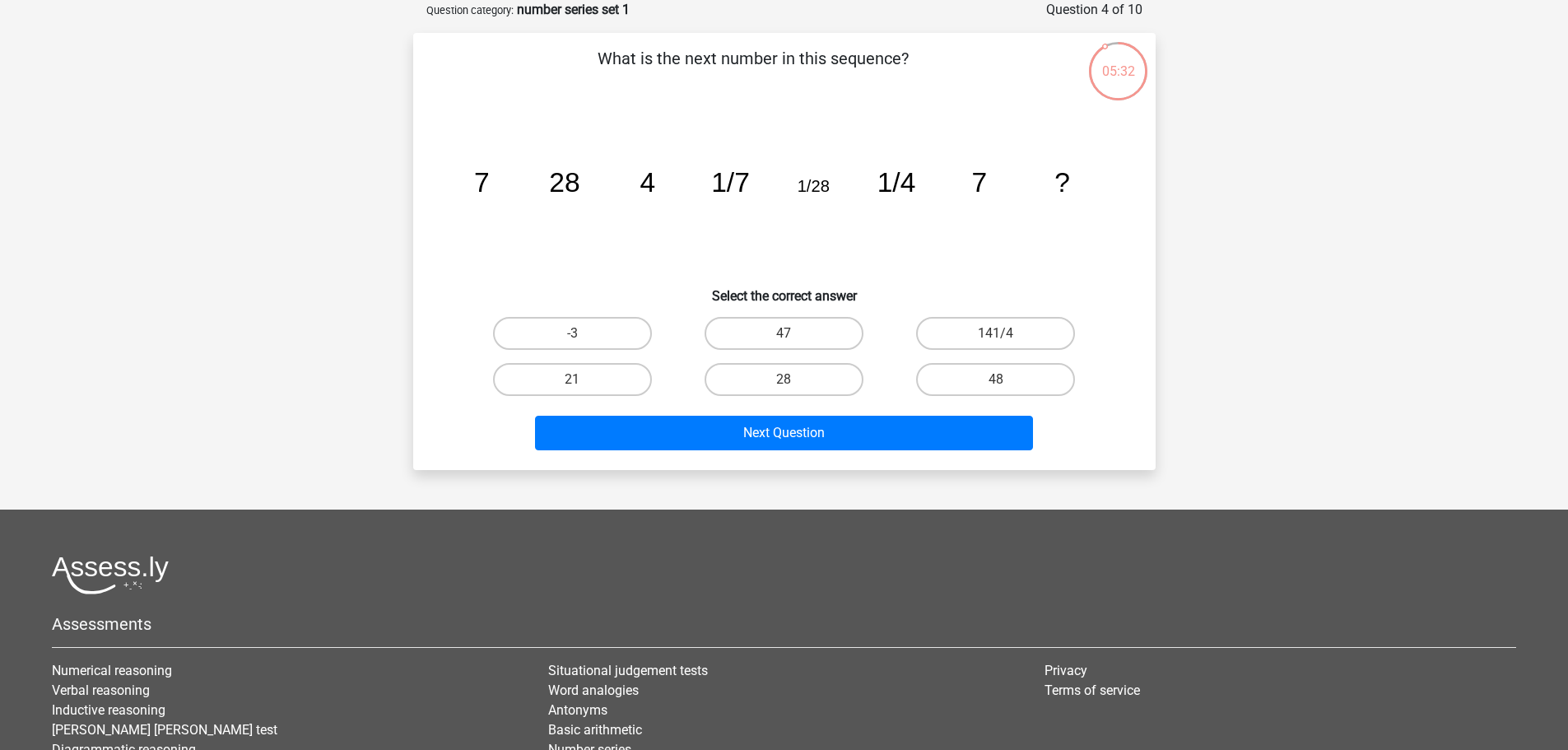
click at [784, 379] on input "28" at bounding box center [788, 384] width 11 height 11
radio input "true"
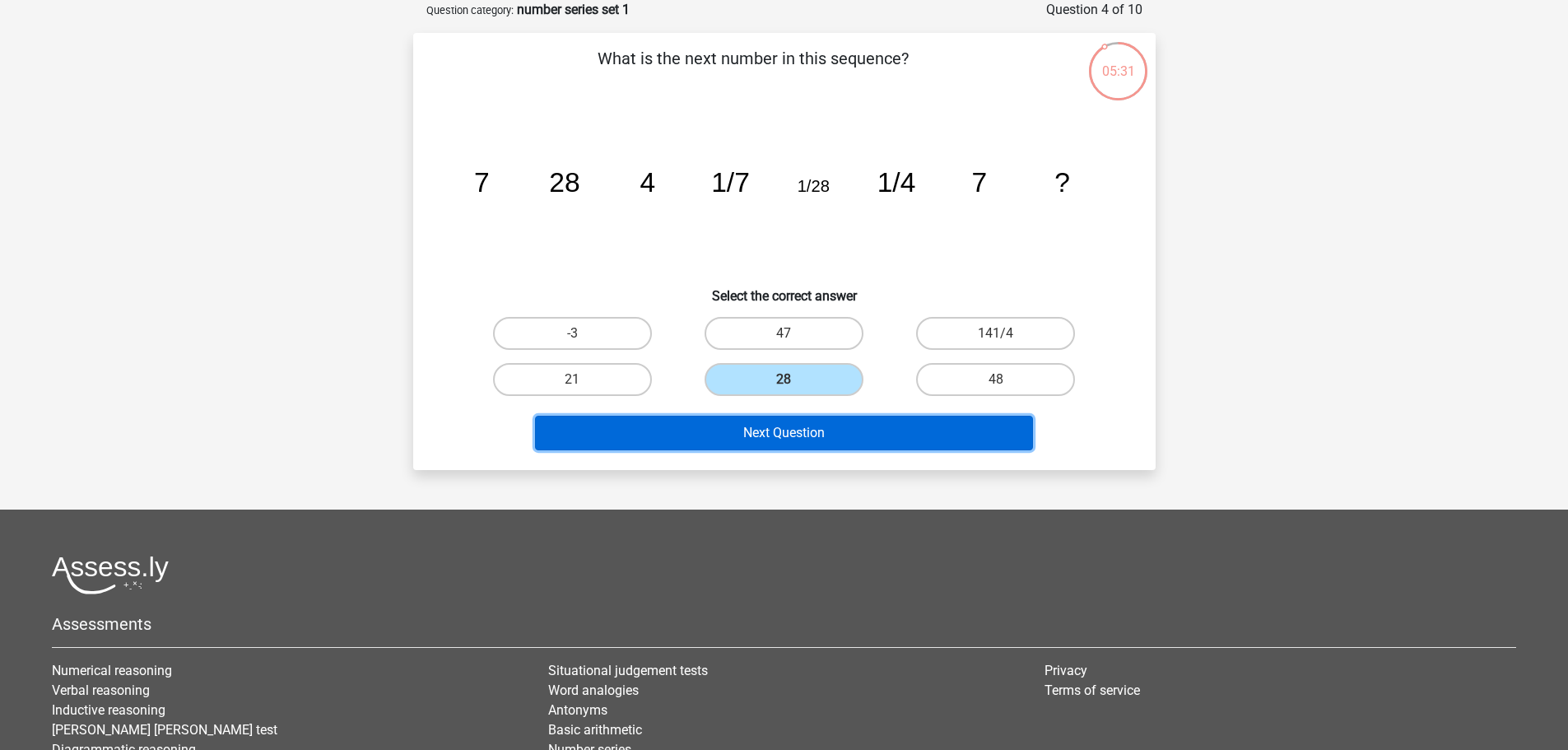
click at [803, 443] on button "Next Question" at bounding box center [784, 434] width 497 height 35
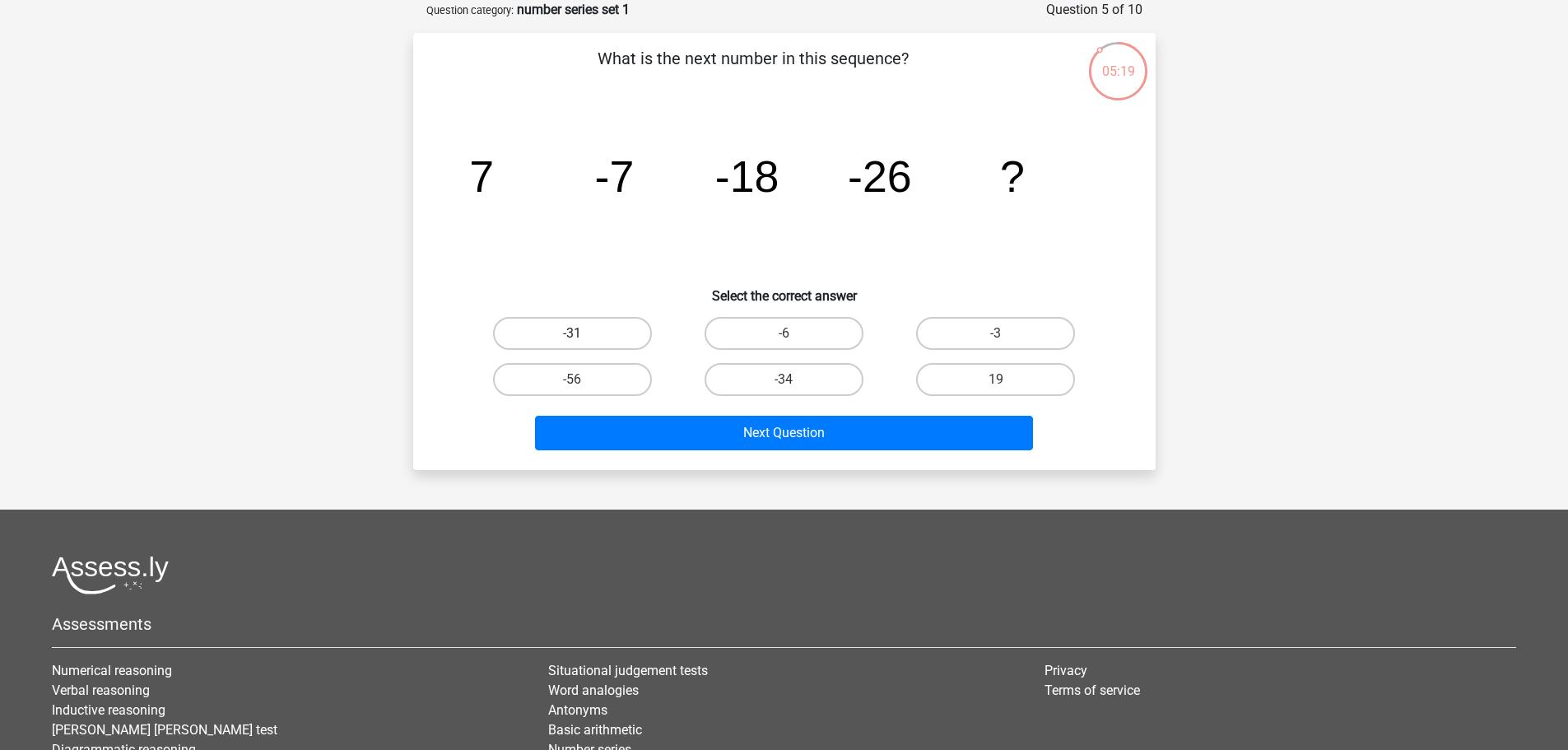
click at [641, 348] on label "-31" at bounding box center [572, 334] width 159 height 33
click at [583, 344] on input "-31" at bounding box center [577, 339] width 11 height 11
radio input "true"
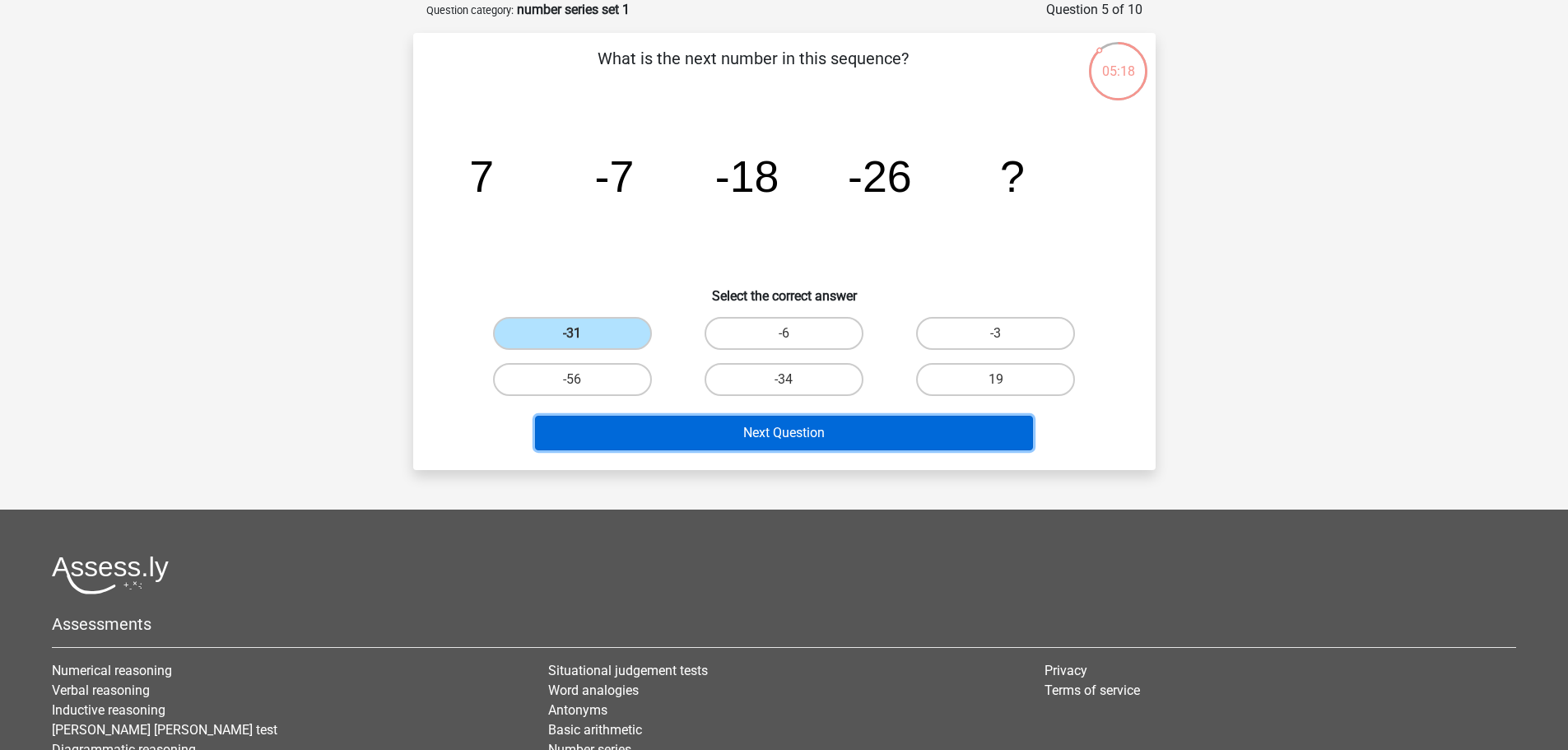
click at [723, 419] on button "Next Question" at bounding box center [784, 434] width 497 height 35
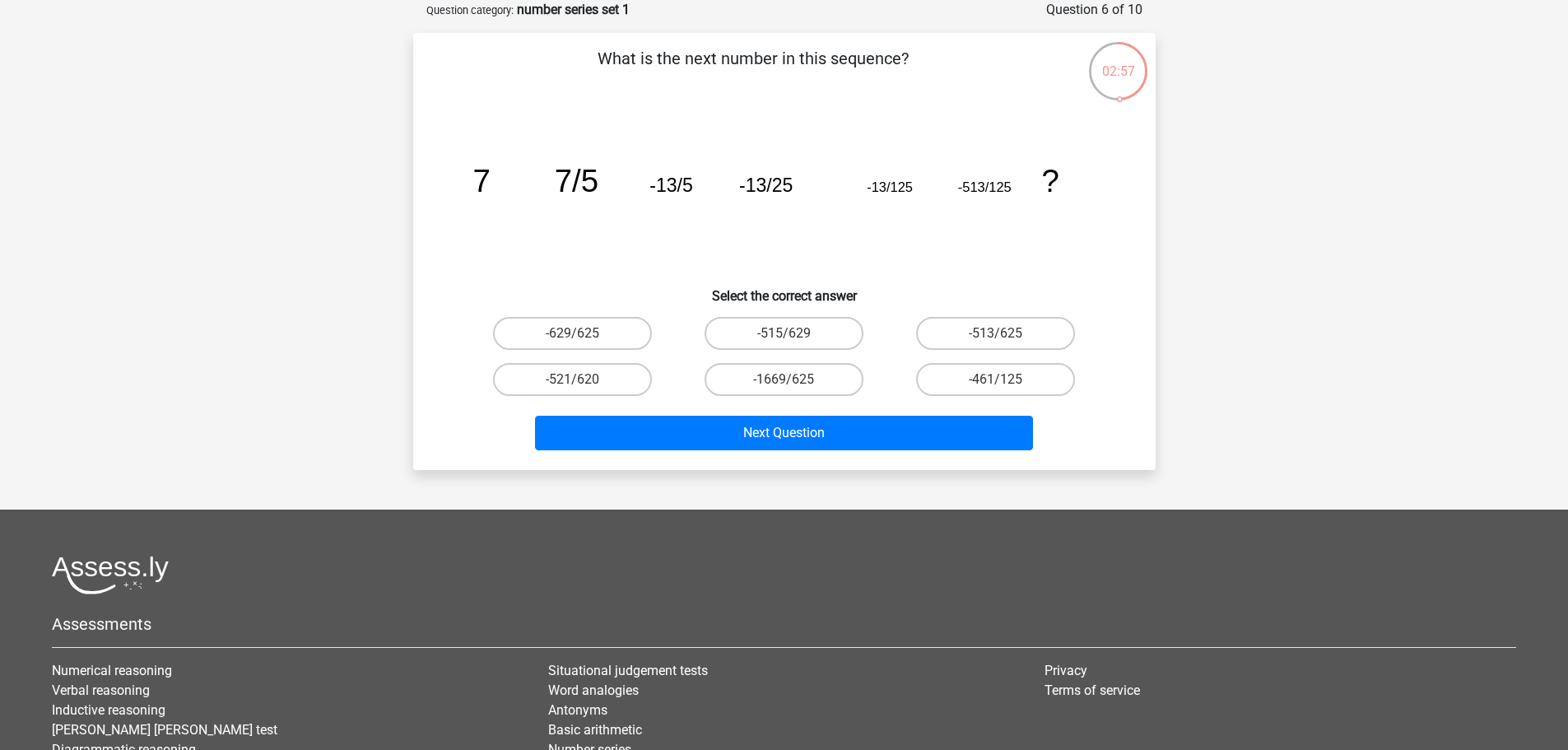
click at [1006, 336] on input "-513/625" at bounding box center [1001, 339] width 11 height 11
radio input "true"
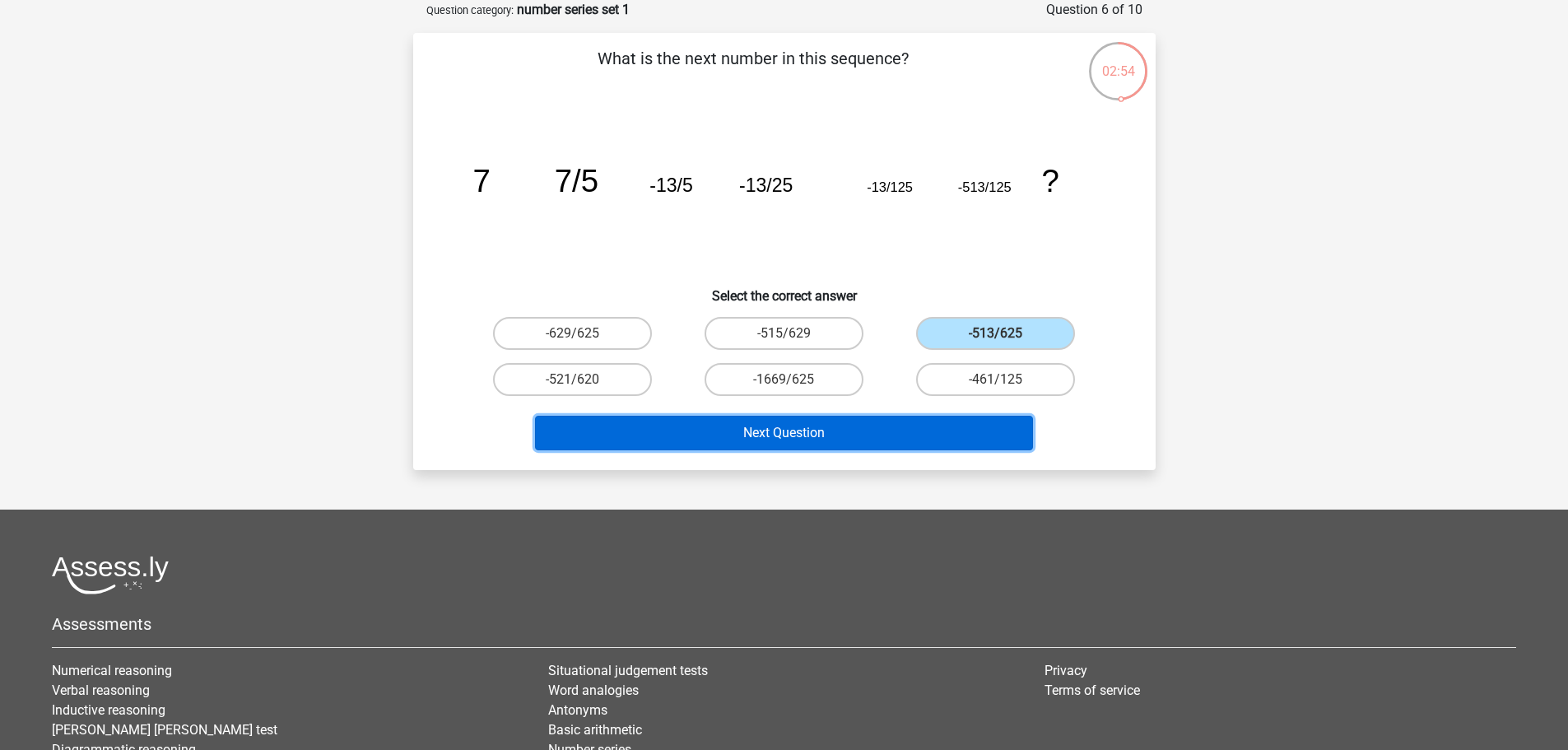
click at [873, 430] on button "Next Question" at bounding box center [784, 434] width 497 height 35
